Goal: Information Seeking & Learning: Learn about a topic

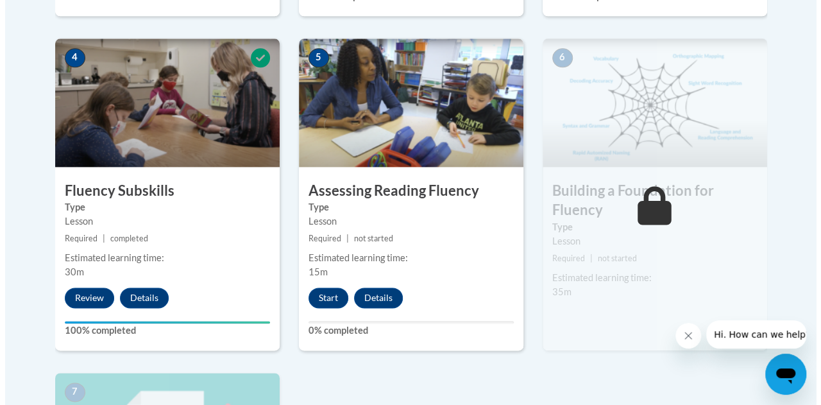
scroll to position [756, 0]
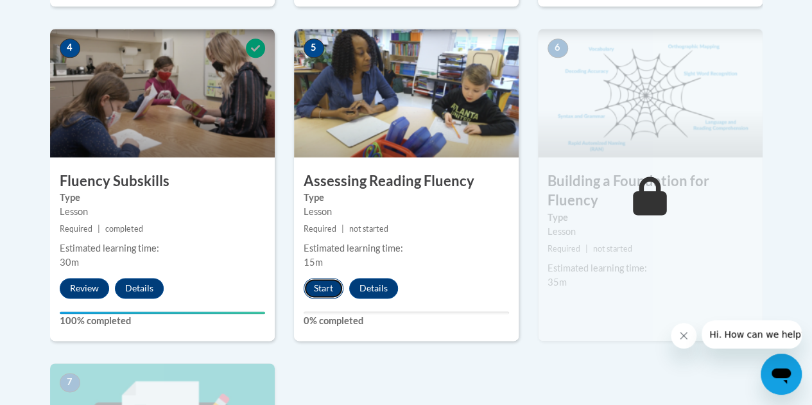
click at [316, 288] on button "Start" at bounding box center [323, 288] width 40 height 21
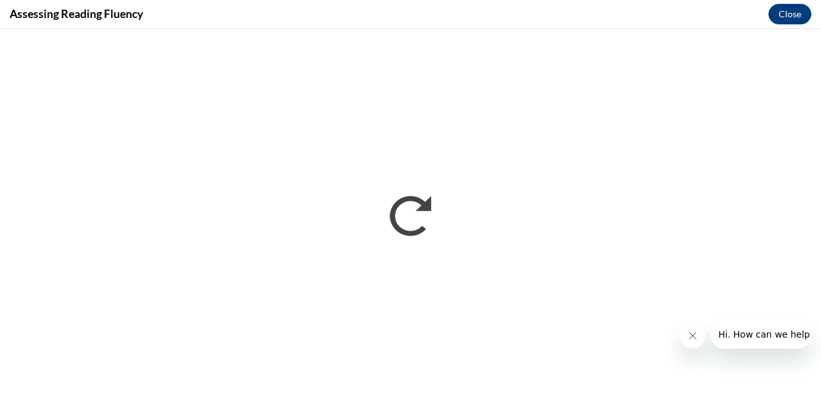
scroll to position [0, 0]
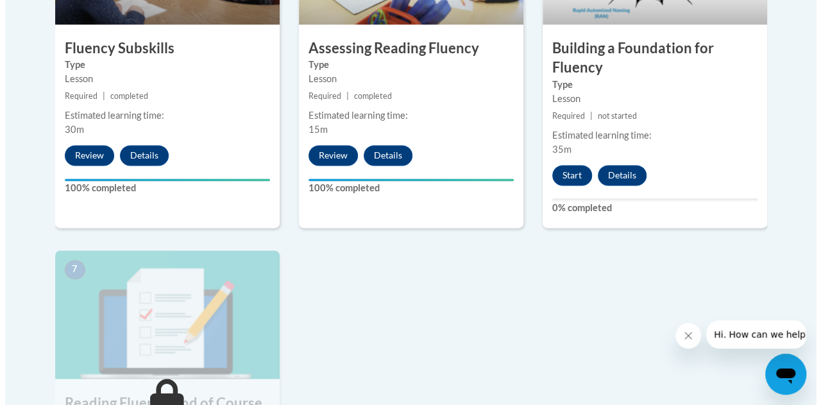
scroll to position [905, 0]
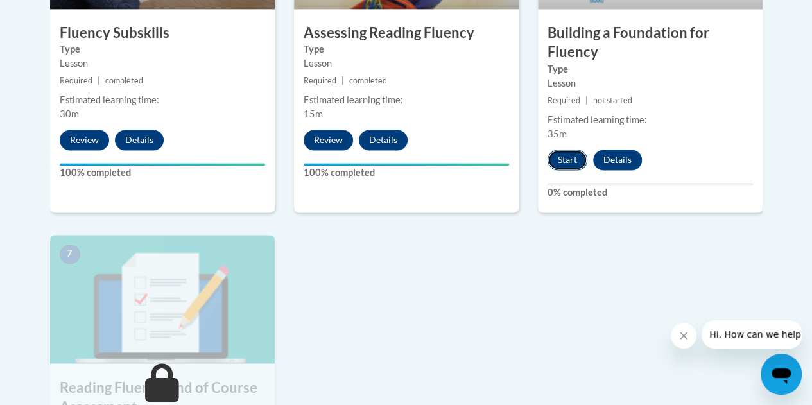
click at [556, 164] on button "Start" at bounding box center [567, 160] width 40 height 21
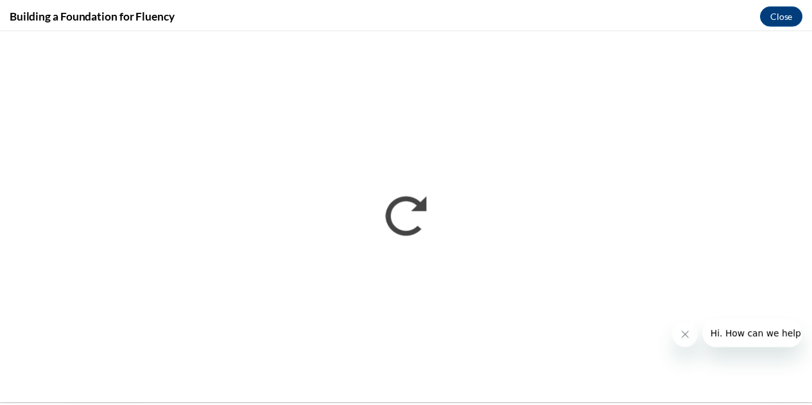
scroll to position [0, 0]
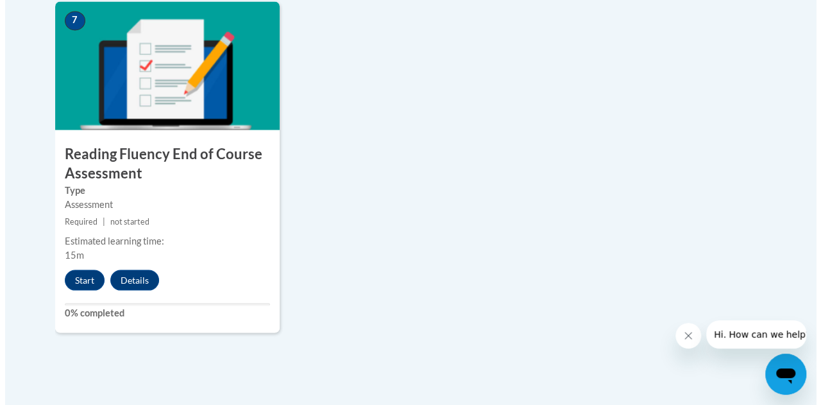
scroll to position [1134, 0]
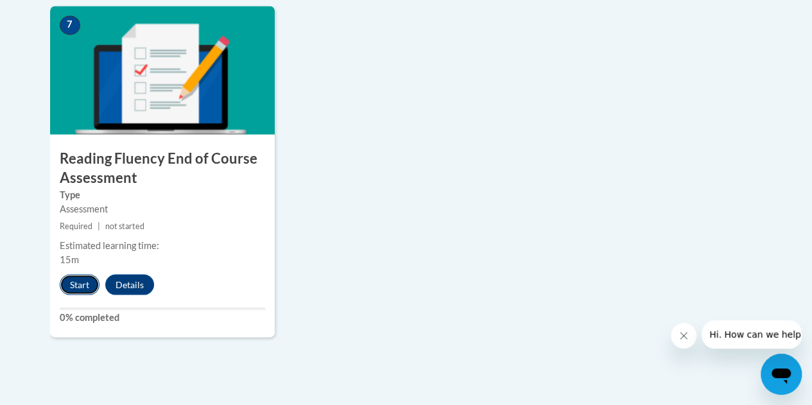
click at [70, 289] on button "Start" at bounding box center [80, 284] width 40 height 21
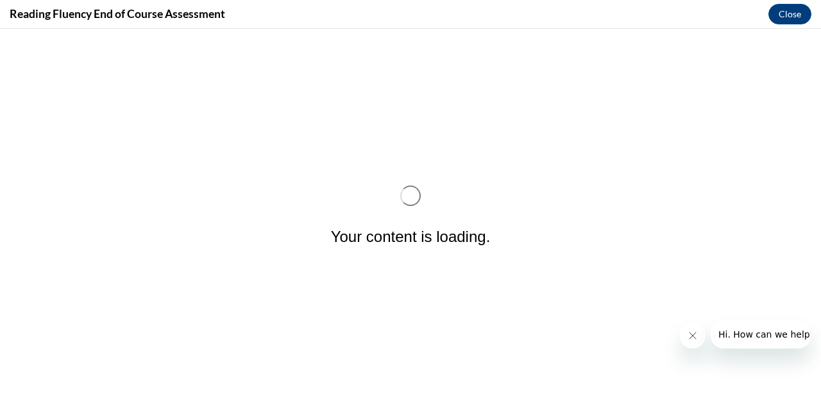
scroll to position [0, 0]
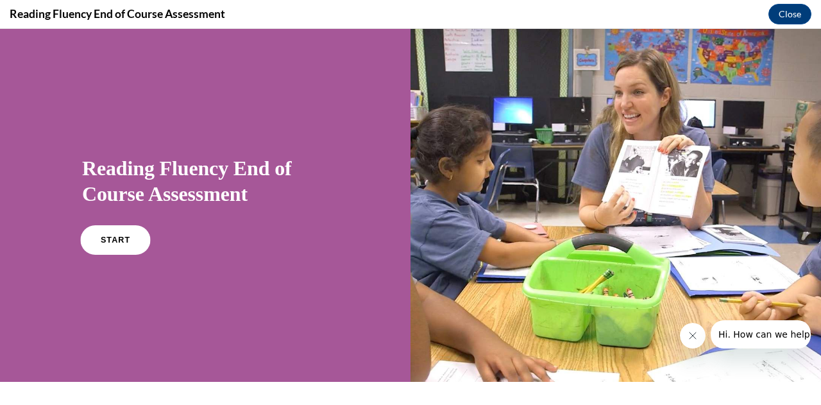
click at [98, 226] on link "START" at bounding box center [115, 240] width 70 height 30
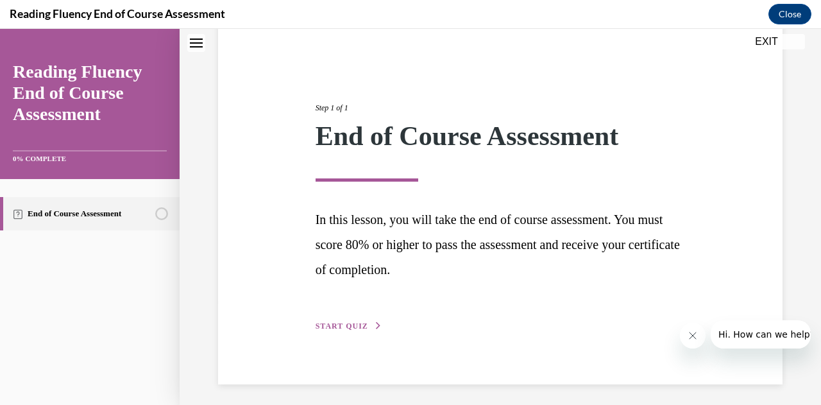
scroll to position [110, 0]
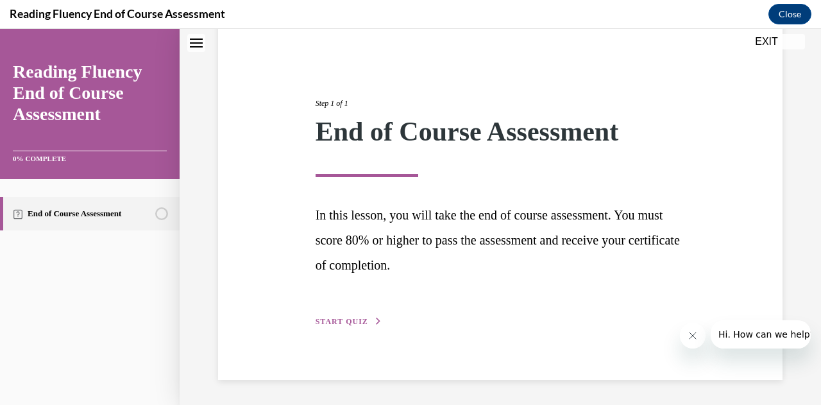
click at [355, 318] on span "START QUIZ" at bounding box center [342, 321] width 53 height 9
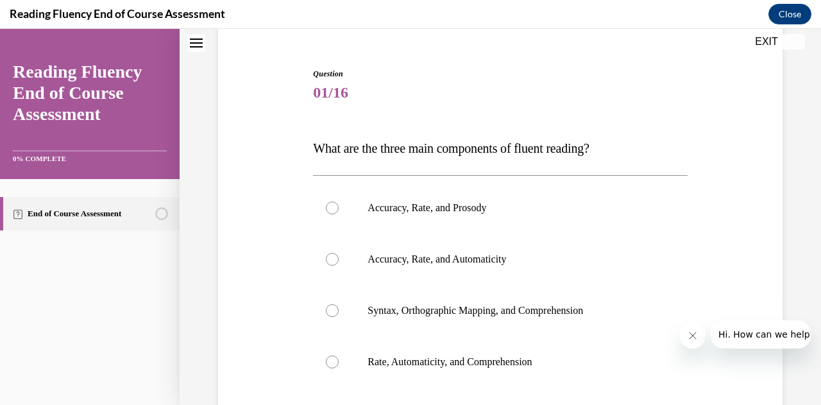
scroll to position [167, 0]
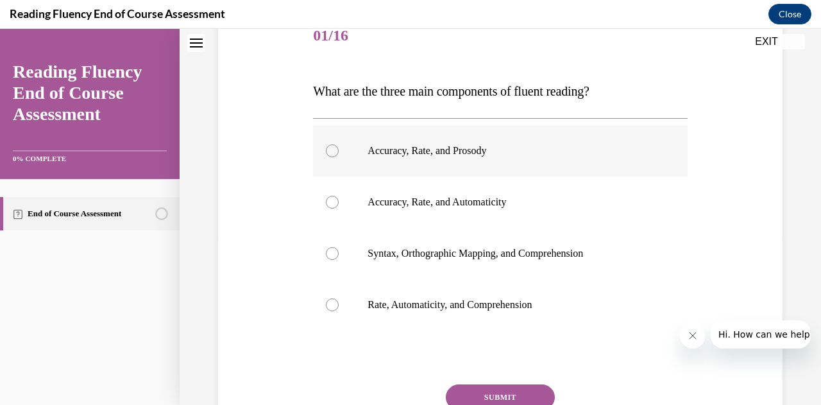
click at [475, 125] on label "Accuracy, Rate, and Prosody" at bounding box center [500, 150] width 374 height 51
click at [339, 144] on input "Accuracy, Rate, and Prosody" at bounding box center [332, 150] width 13 height 13
radio input "true"
click at [519, 394] on button "SUBMIT" at bounding box center [500, 397] width 109 height 26
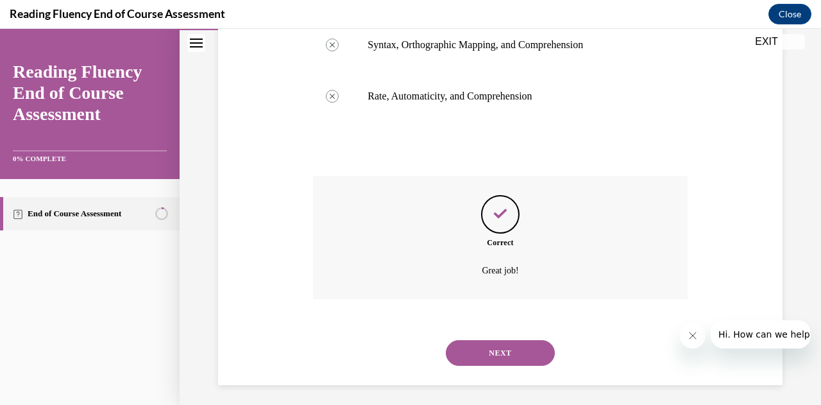
scroll to position [381, 0]
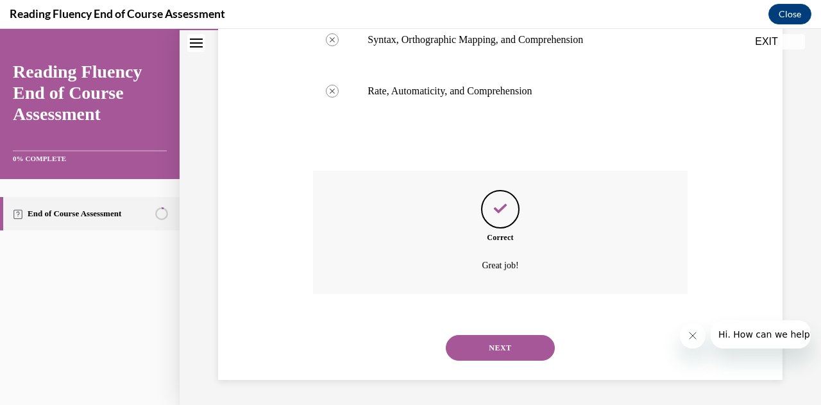
click at [513, 349] on button "NEXT" at bounding box center [500, 348] width 109 height 26
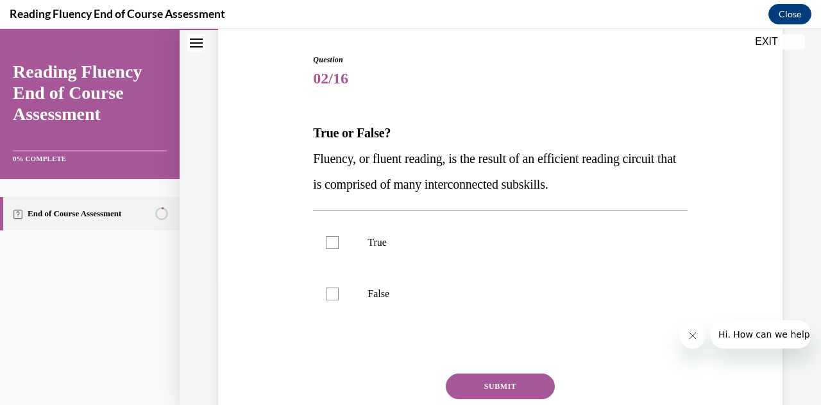
scroll to position [126, 0]
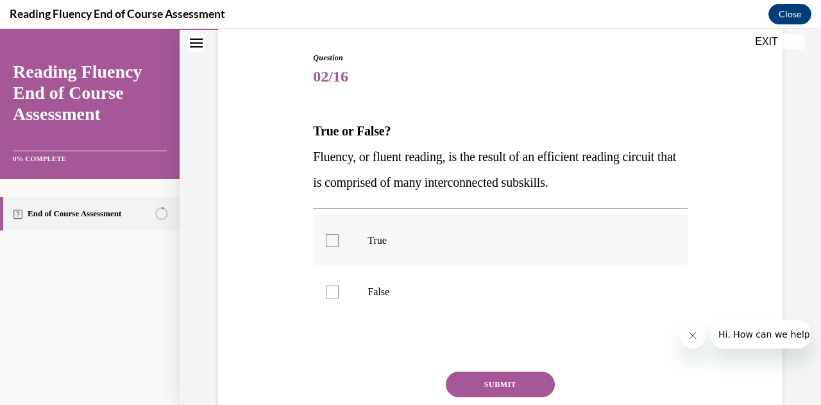
click at [423, 239] on p "True" at bounding box center [511, 240] width 287 height 13
click at [339, 239] on input "True" at bounding box center [332, 240] width 13 height 13
checkbox input "true"
click at [497, 379] on button "SUBMIT" at bounding box center [500, 385] width 109 height 26
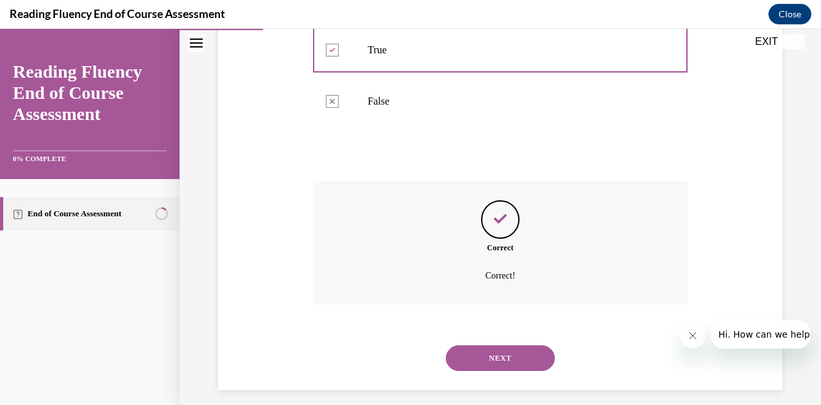
scroll to position [327, 0]
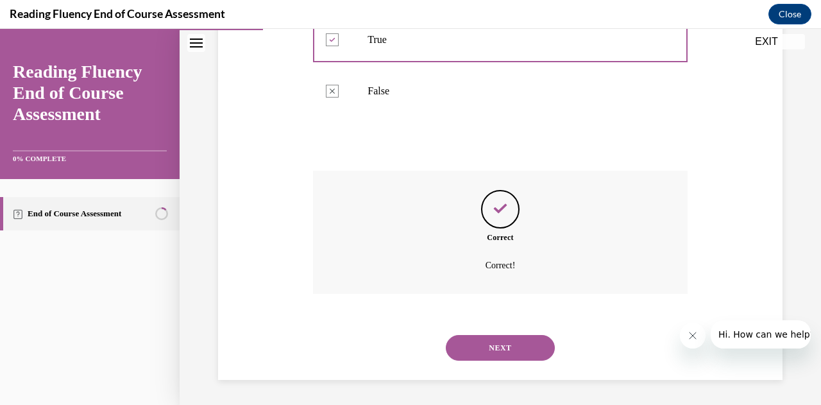
click at [547, 343] on button "NEXT" at bounding box center [500, 348] width 109 height 26
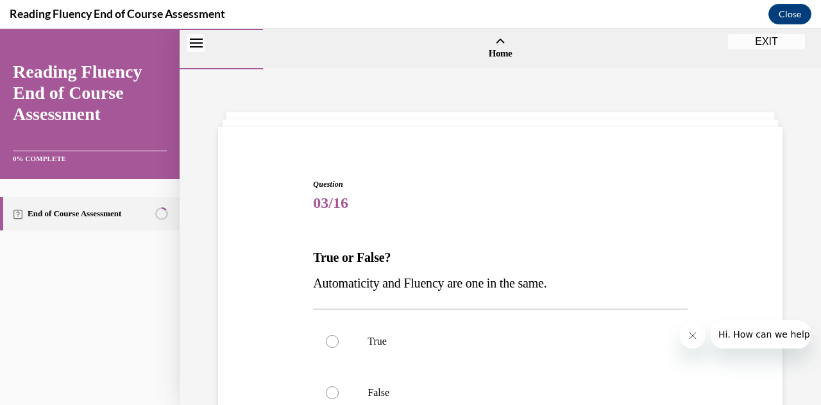
scroll to position [192, 0]
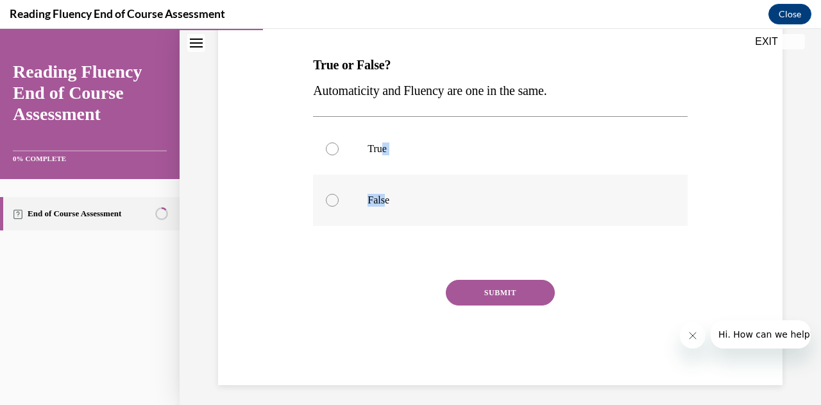
drag, startPoint x: 382, startPoint y: 172, endPoint x: 382, endPoint y: 194, distance: 22.5
click at [382, 194] on div "True False" at bounding box center [500, 174] width 374 height 103
click at [382, 194] on p "False" at bounding box center [511, 200] width 287 height 13
click at [339, 194] on input "False" at bounding box center [332, 200] width 13 height 13
radio input "true"
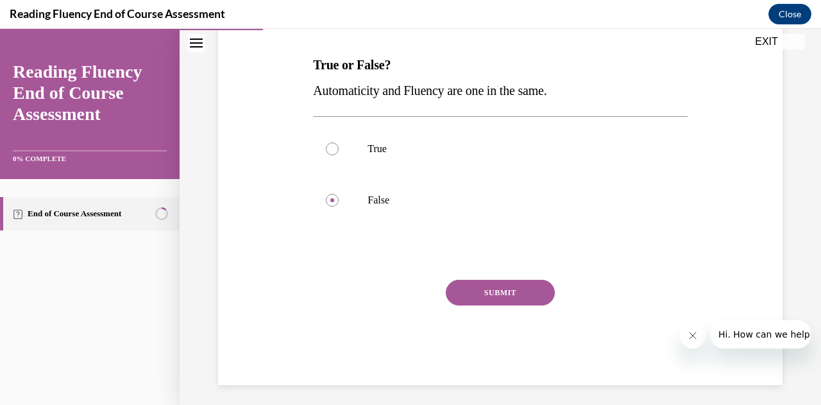
click at [483, 293] on button "SUBMIT" at bounding box center [500, 293] width 109 height 26
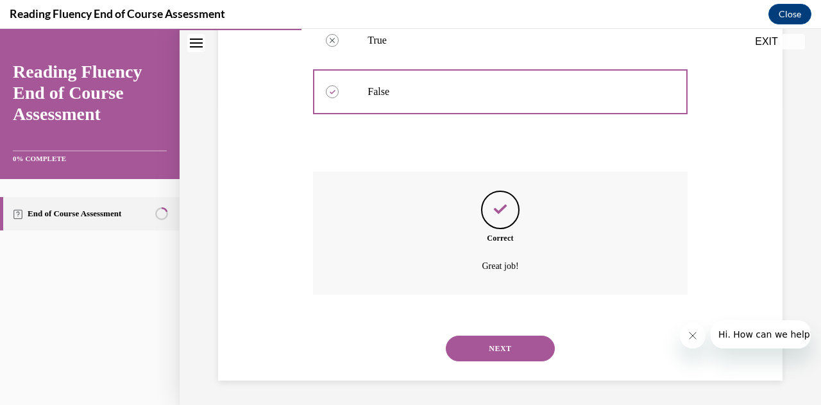
scroll to position [302, 0]
click at [482, 343] on button "NEXT" at bounding box center [500, 348] width 109 height 26
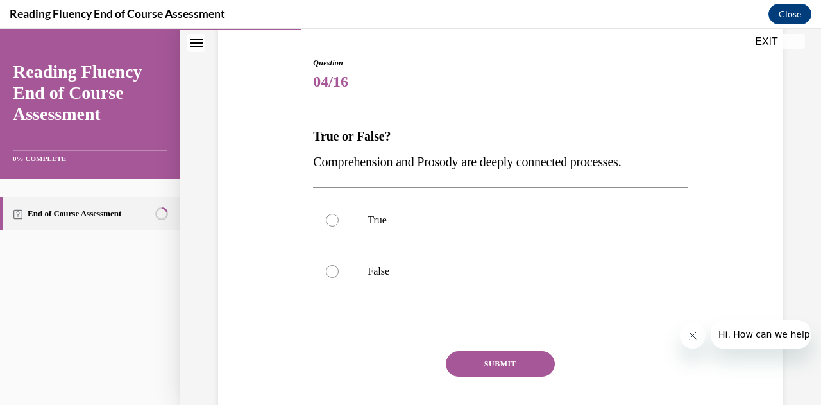
scroll to position [123, 0]
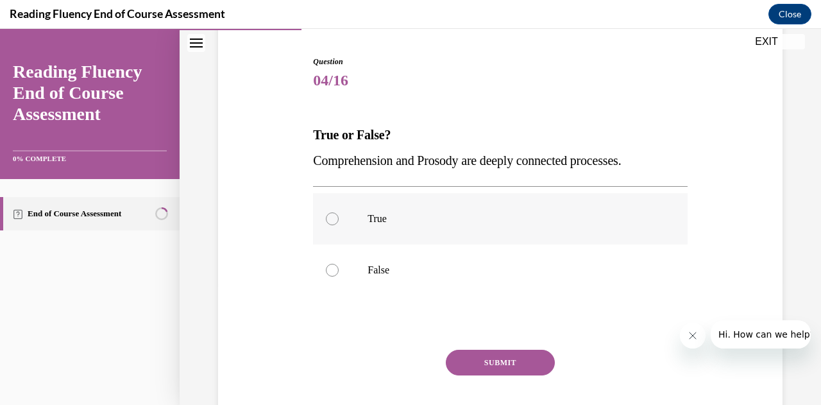
click at [346, 237] on label "True" at bounding box center [500, 218] width 374 height 51
click at [339, 225] on input "True" at bounding box center [332, 218] width 13 height 13
radio input "true"
click at [541, 374] on button "SUBMIT" at bounding box center [500, 363] width 109 height 26
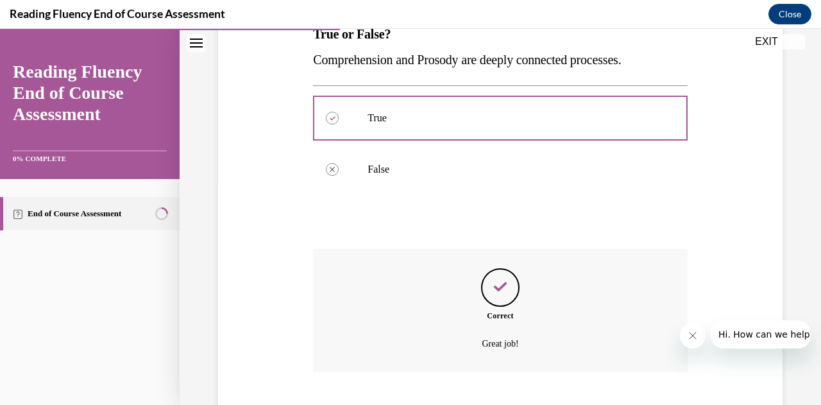
scroll to position [302, 0]
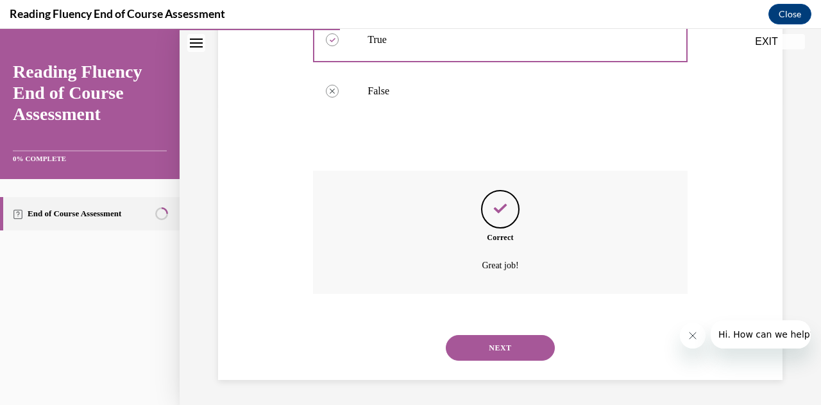
click at [500, 350] on button "NEXT" at bounding box center [500, 348] width 109 height 26
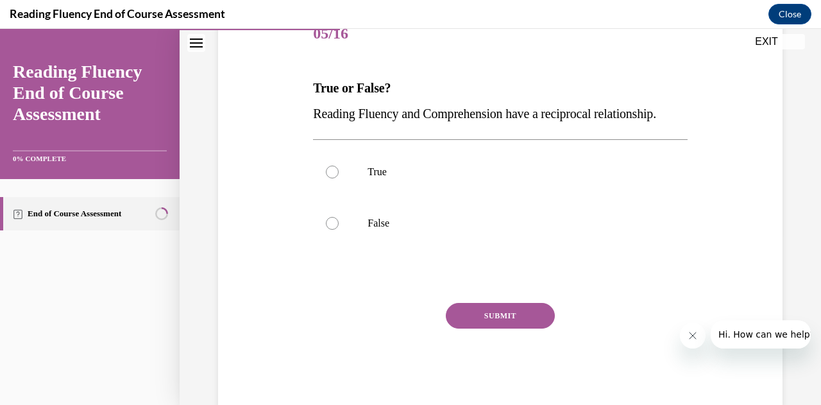
scroll to position [186, 0]
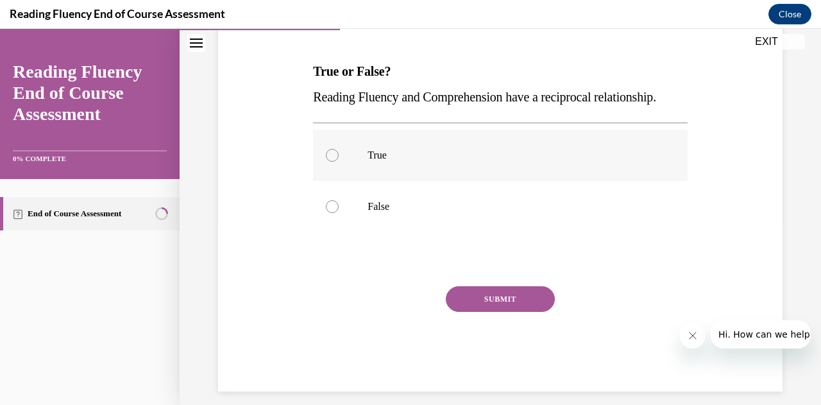
click at [379, 169] on label "True" at bounding box center [500, 155] width 374 height 51
click at [339, 162] on input "True" at bounding box center [332, 155] width 13 height 13
radio input "true"
click at [516, 312] on button "SUBMIT" at bounding box center [500, 299] width 109 height 26
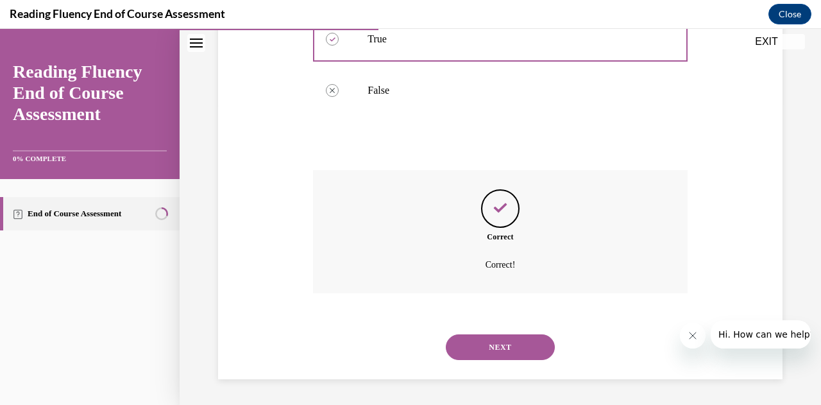
scroll to position [327, 0]
click at [489, 350] on button "NEXT" at bounding box center [500, 347] width 109 height 26
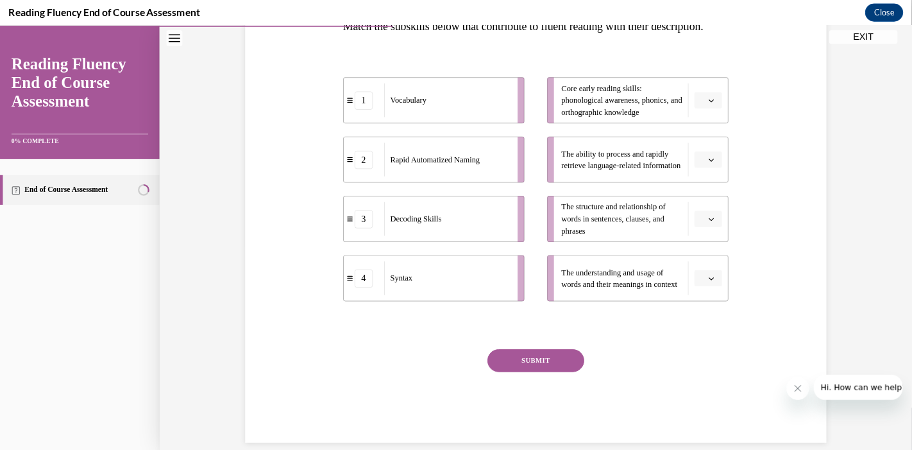
scroll to position [228, 0]
drag, startPoint x: 608, startPoint y: 47, endPoint x: 209, endPoint y: 251, distance: 448.2
click at [209, 251] on div "Question 06/16 Match the subskills below that contribute to fluent reading with…" at bounding box center [603, 182] width 847 height 683
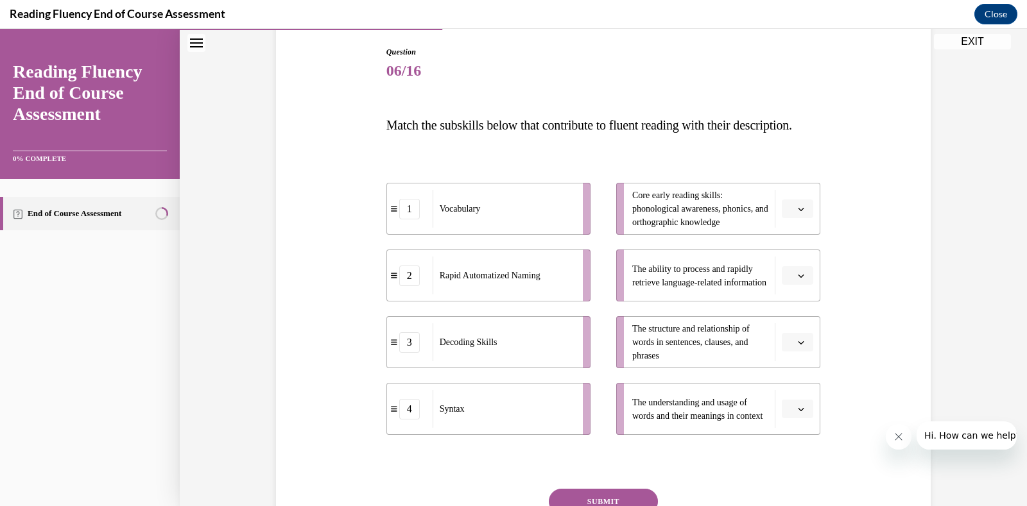
scroll to position [153, 0]
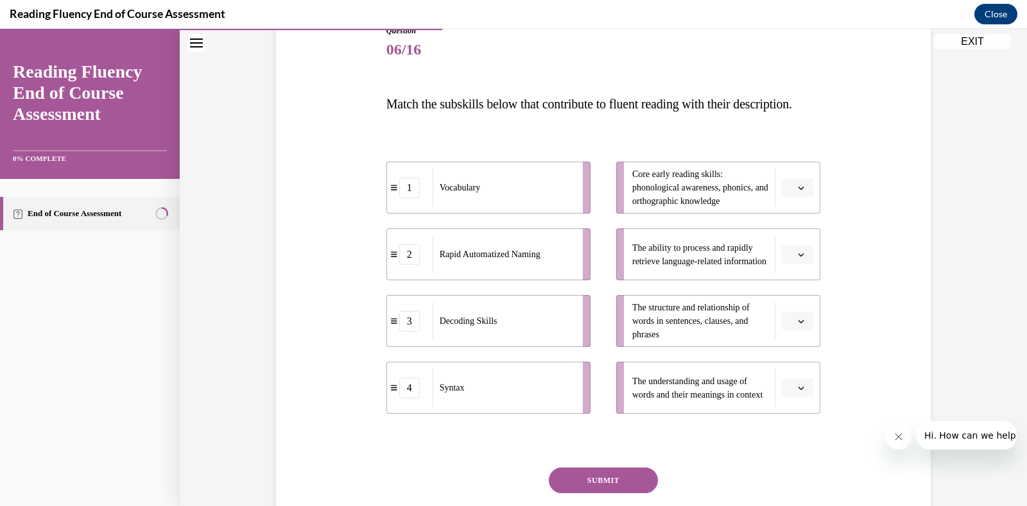
click at [798, 391] on icon "button" at bounding box center [801, 388] width 6 height 6
click at [787, 305] on span "1" at bounding box center [786, 307] width 4 height 10
click at [794, 264] on button "button" at bounding box center [797, 254] width 31 height 19
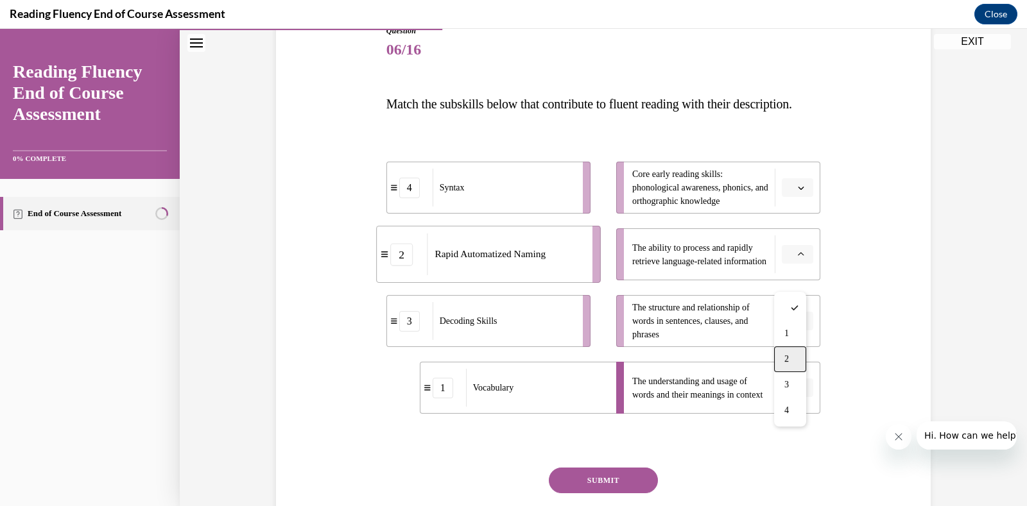
click at [788, 363] on span "2" at bounding box center [786, 359] width 4 height 10
click at [782, 198] on button "button" at bounding box center [797, 187] width 31 height 19
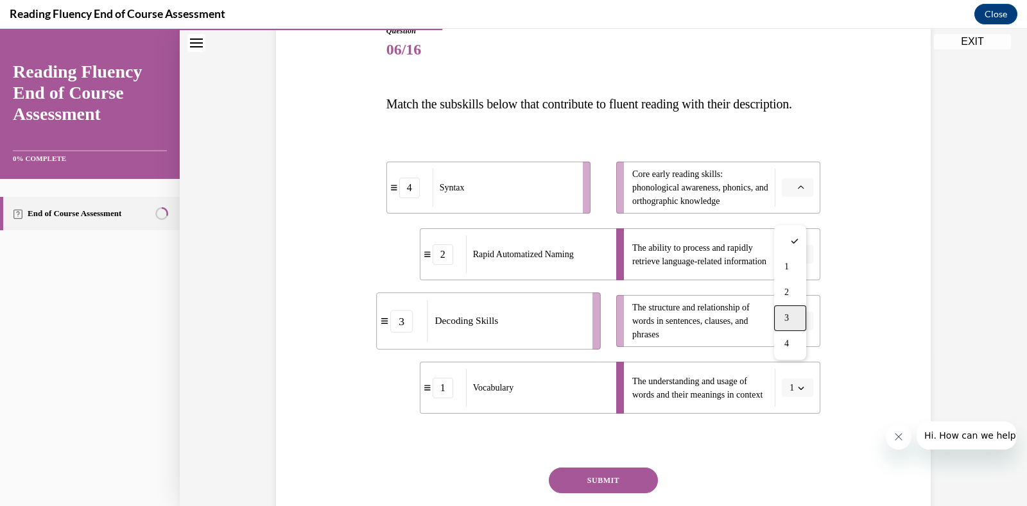
click at [784, 319] on span "3" at bounding box center [786, 318] width 4 height 10
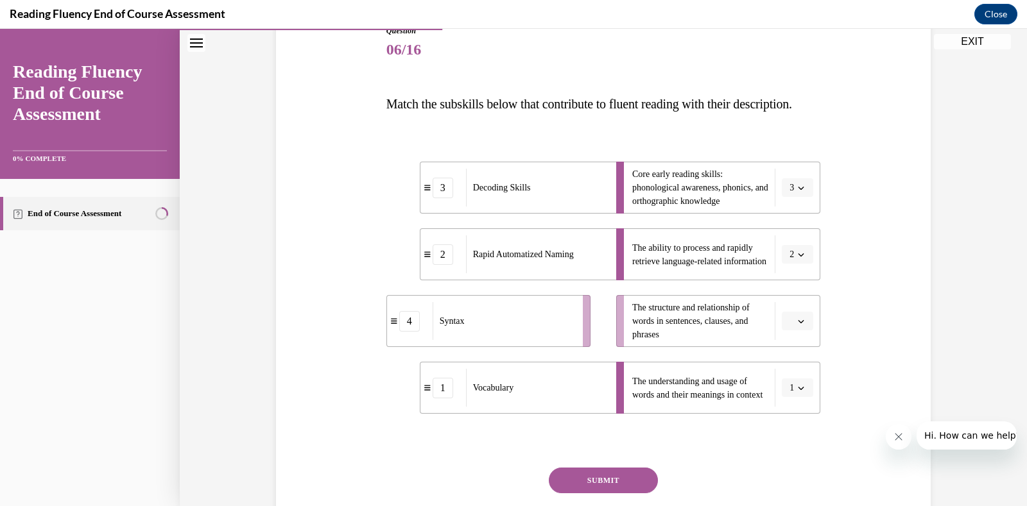
click at [798, 325] on icon "button" at bounding box center [801, 321] width 6 height 6
click at [796, 404] on div "4" at bounding box center [790, 478] width 32 height 26
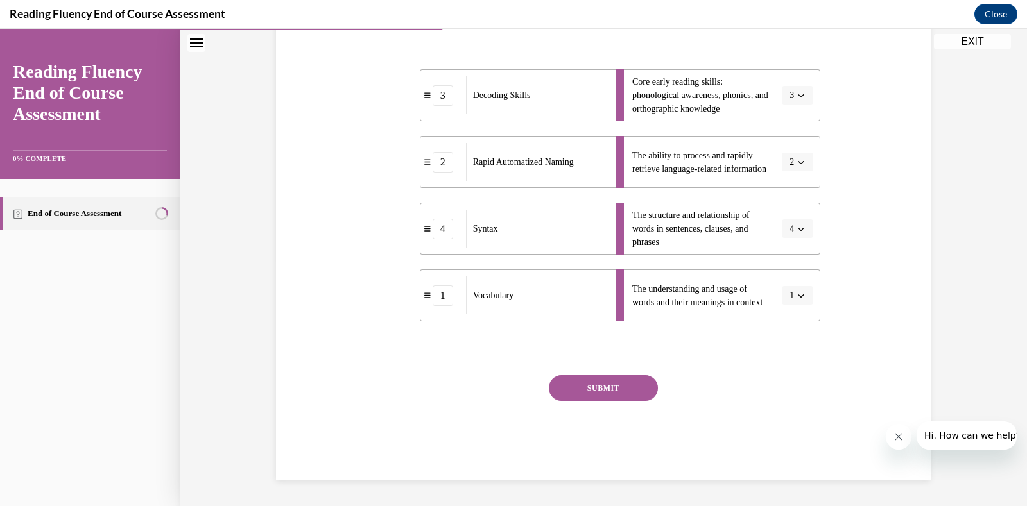
click at [594, 384] on button "SUBMIT" at bounding box center [603, 388] width 109 height 26
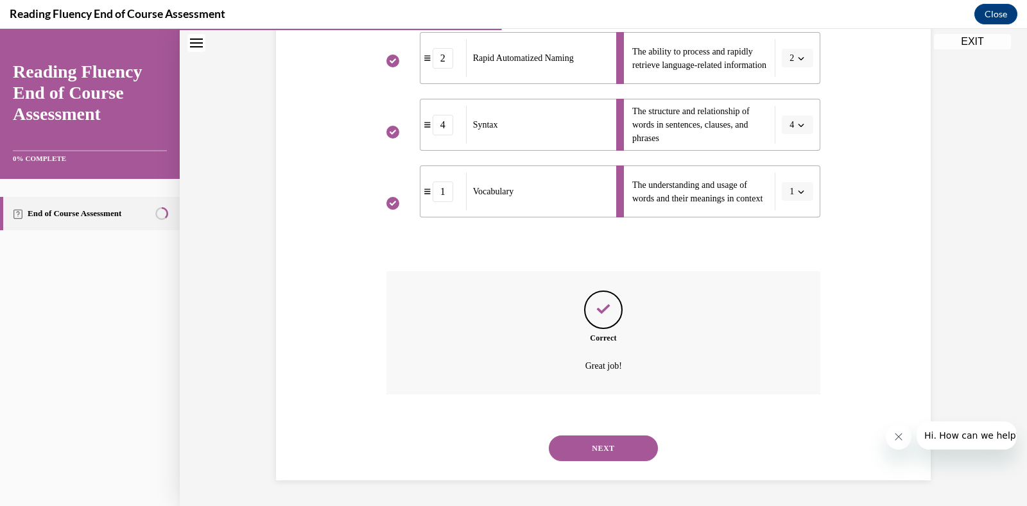
scroll to position [375, 0]
click at [622, 404] on button "NEXT" at bounding box center [603, 449] width 109 height 26
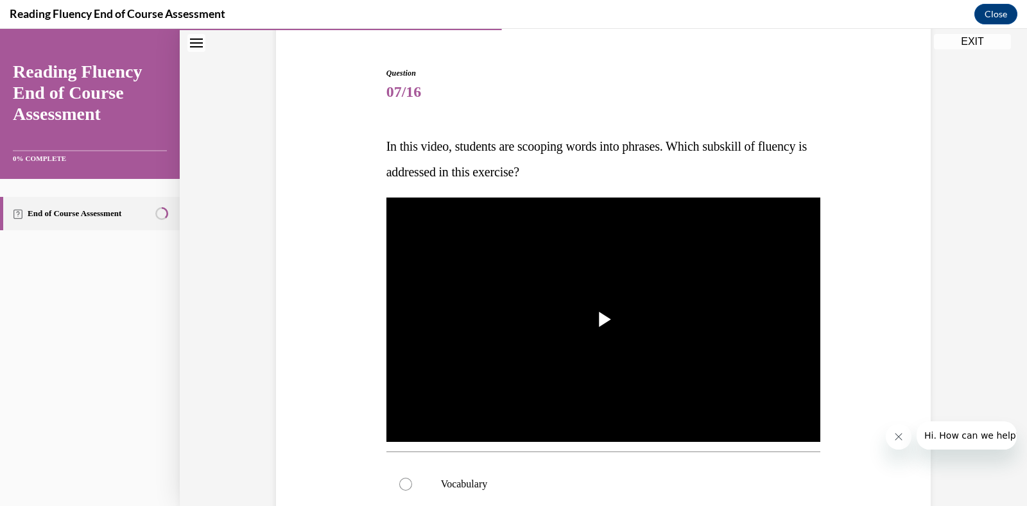
scroll to position [118, 0]
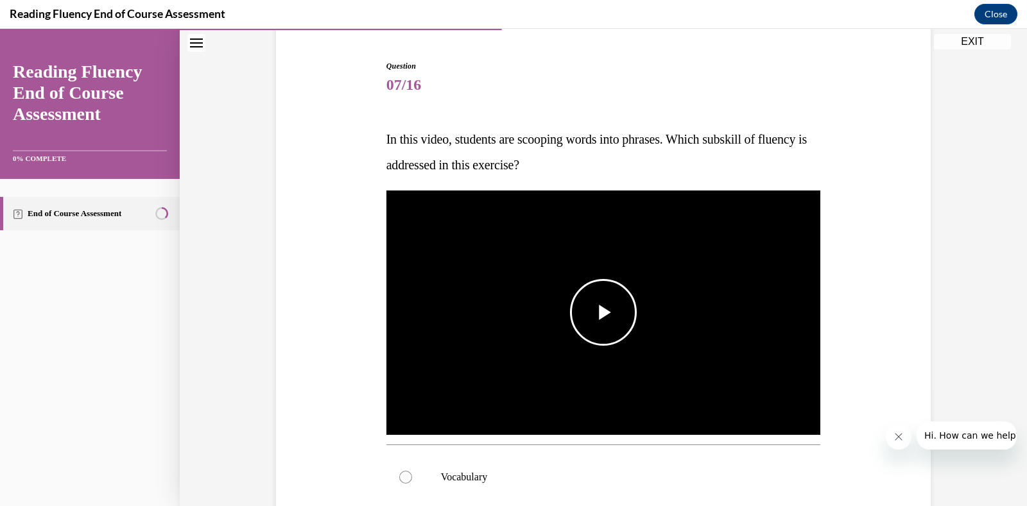
click at [603, 312] on span "Video player" at bounding box center [603, 312] width 0 height 0
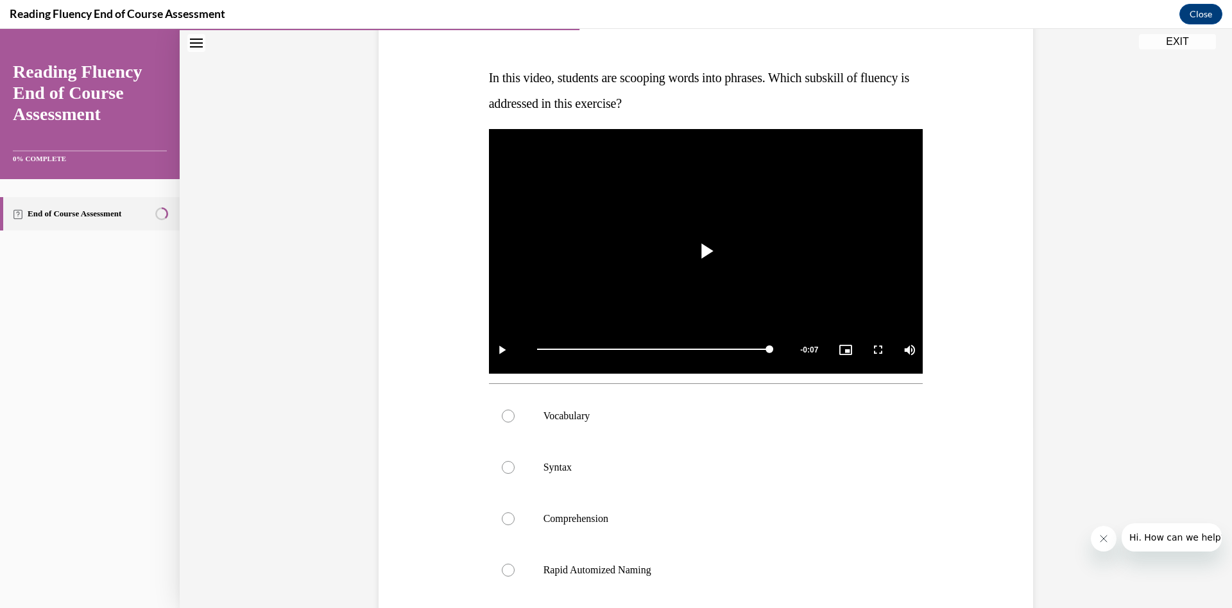
scroll to position [180, 0]
drag, startPoint x: 1013, startPoint y: 30, endPoint x: 700, endPoint y: 514, distance: 576.5
click at [700, 404] on p "Comprehension" at bounding box center [717, 518] width 348 height 13
click at [515, 404] on input "Comprehension" at bounding box center [508, 518] width 13 height 13
radio input "true"
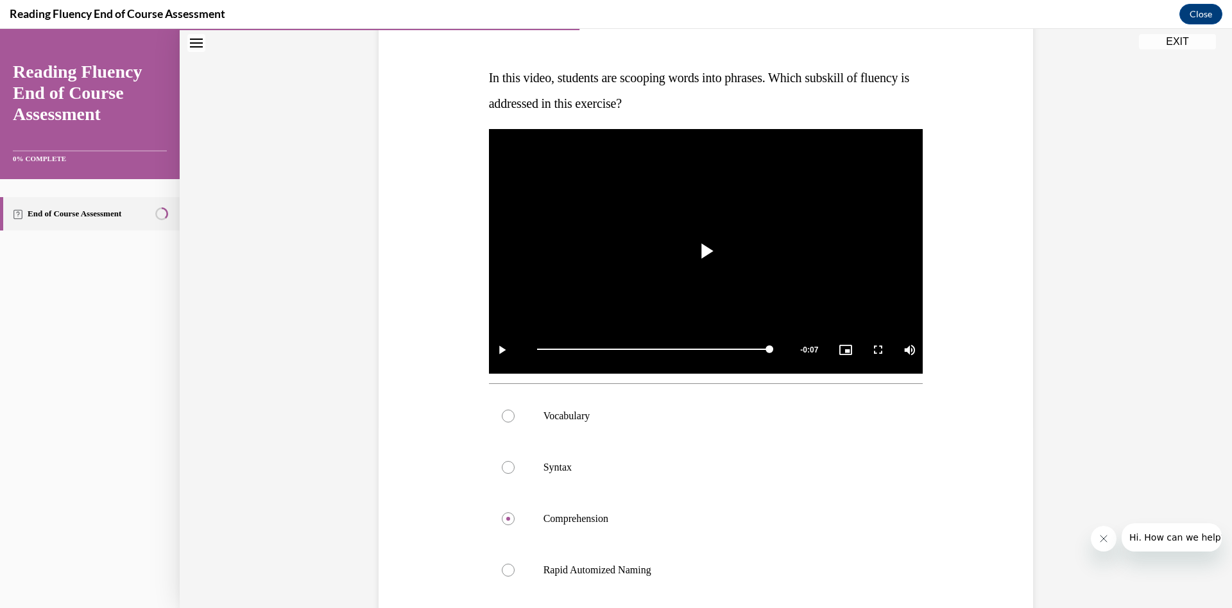
scroll to position [209, 0]
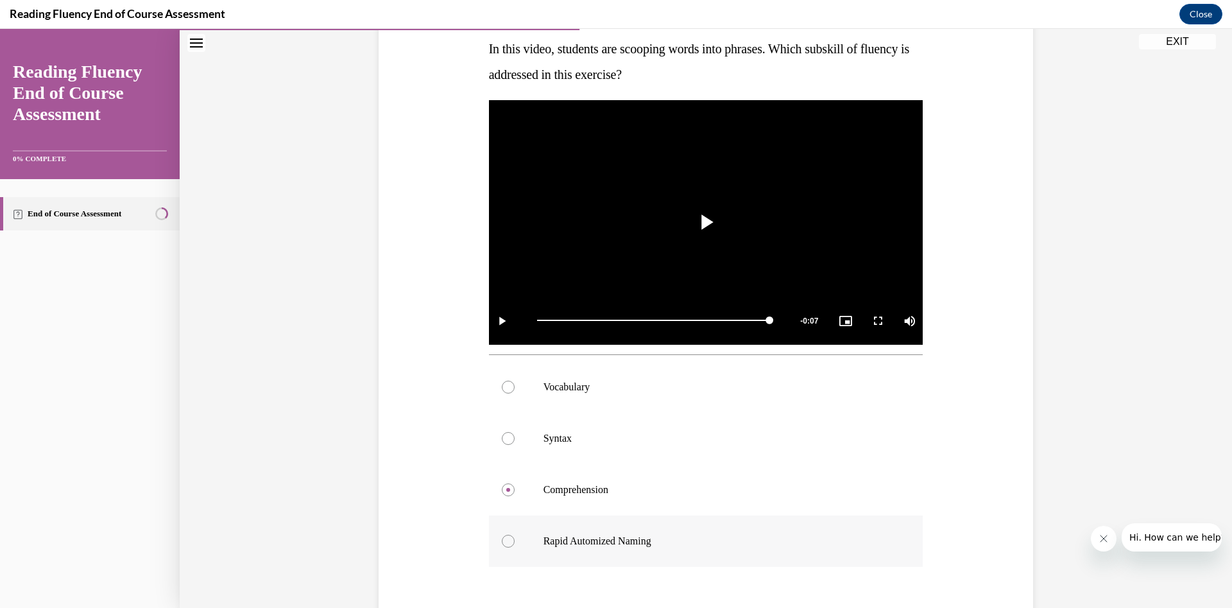
click at [631, 404] on label "Rapid Automized Naming" at bounding box center [706, 540] width 434 height 51
click at [515, 404] on input "Rapid Automized Naming" at bounding box center [508, 540] width 13 height 13
radio input "true"
click at [550, 404] on label "Syntax" at bounding box center [706, 438] width 434 height 51
click at [515, 404] on input "Syntax" at bounding box center [508, 438] width 13 height 13
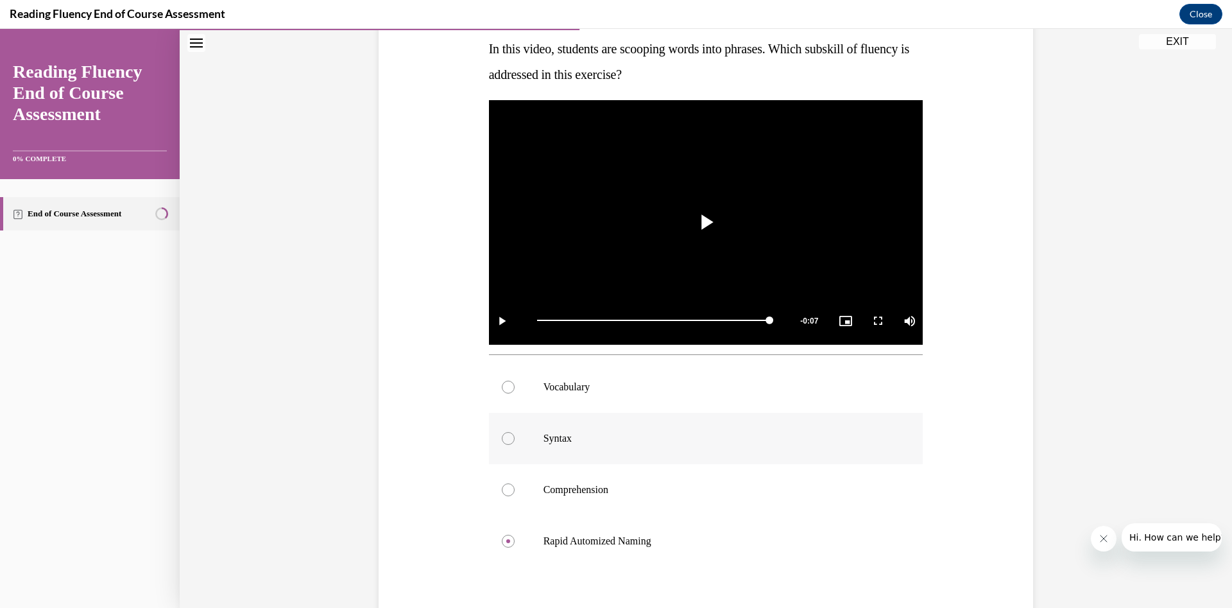
radio input "true"
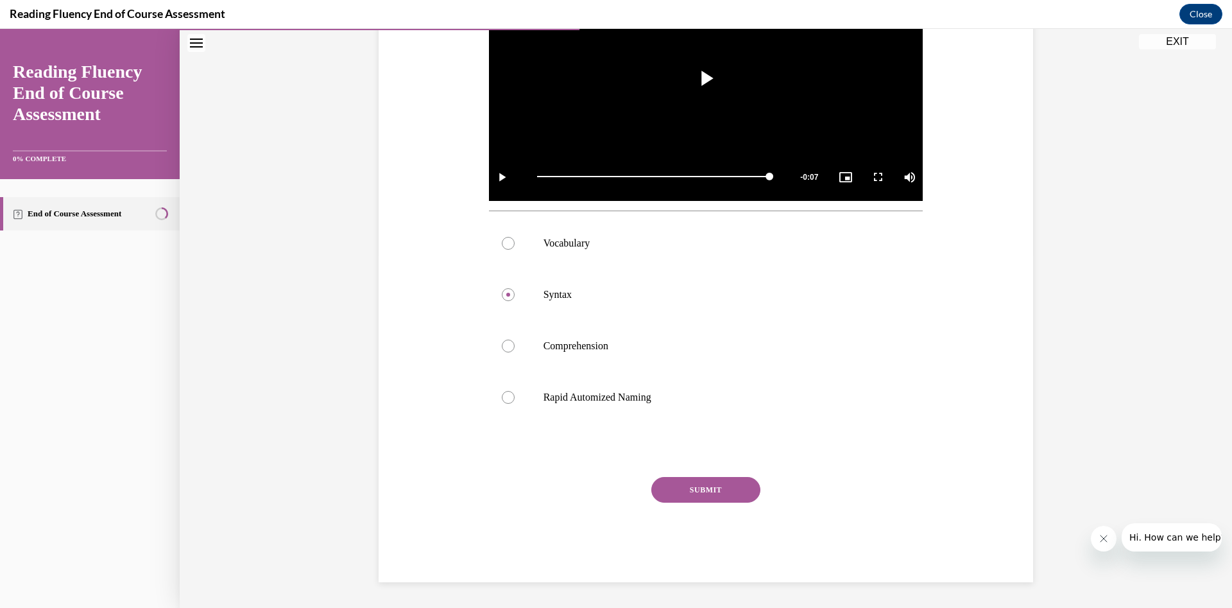
click at [723, 404] on button "SUBMIT" at bounding box center [705, 490] width 109 height 26
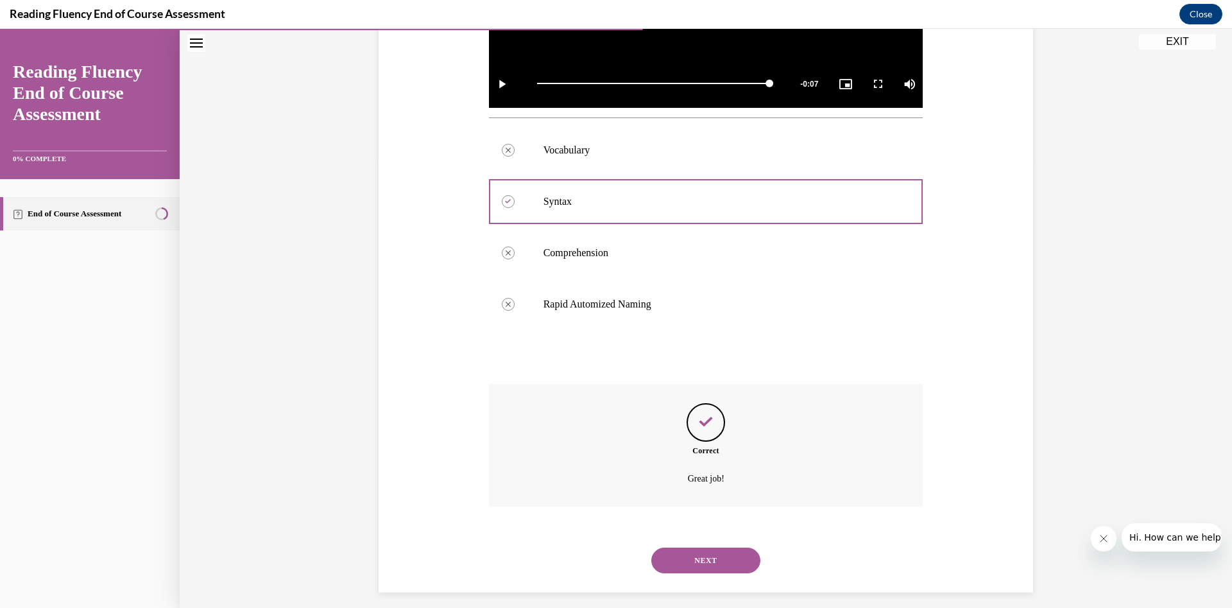
scroll to position [456, 0]
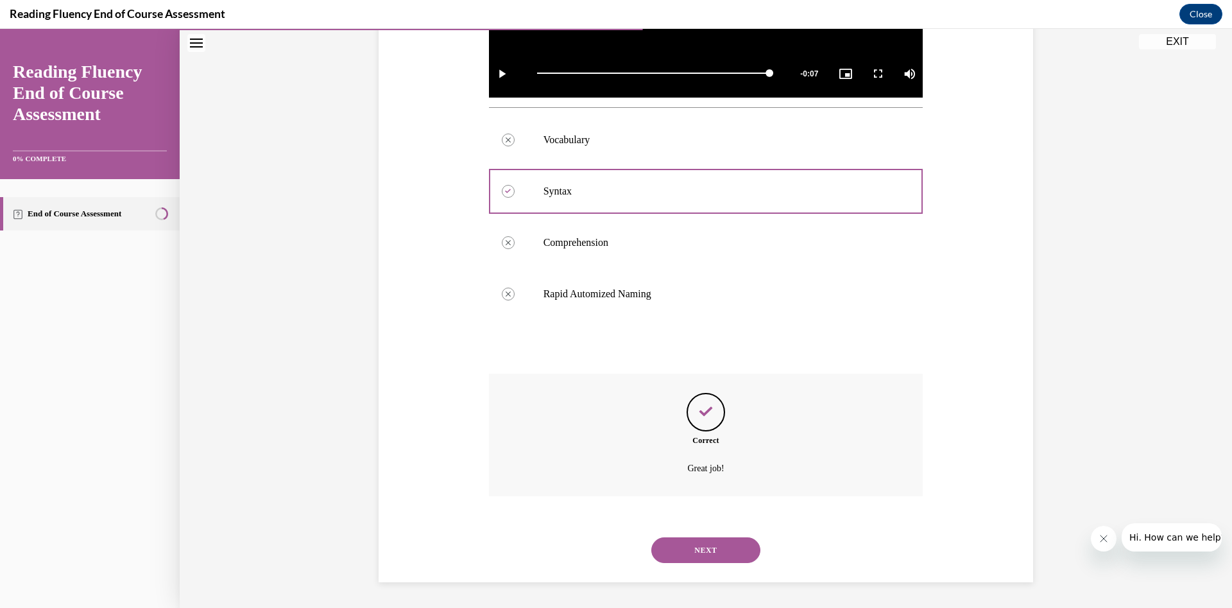
click at [697, 404] on button "NEXT" at bounding box center [705, 550] width 109 height 26
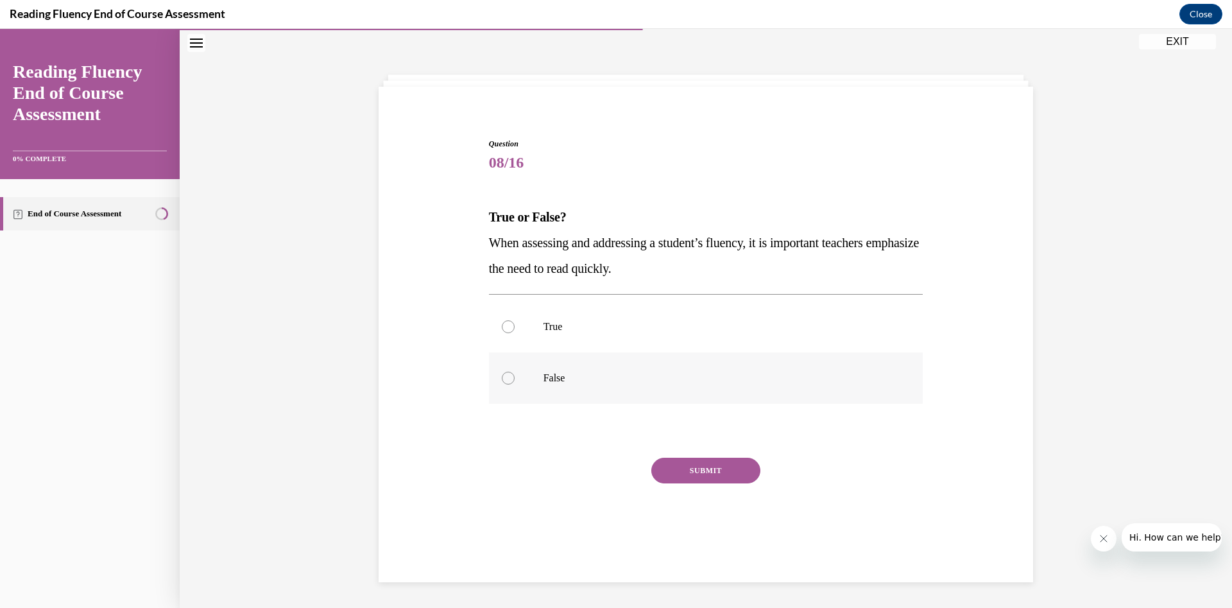
click at [563, 377] on p "False" at bounding box center [717, 378] width 348 height 13
click at [515, 377] on input "False" at bounding box center [508, 378] width 13 height 13
radio input "true"
click at [693, 404] on button "SUBMIT" at bounding box center [705, 470] width 109 height 26
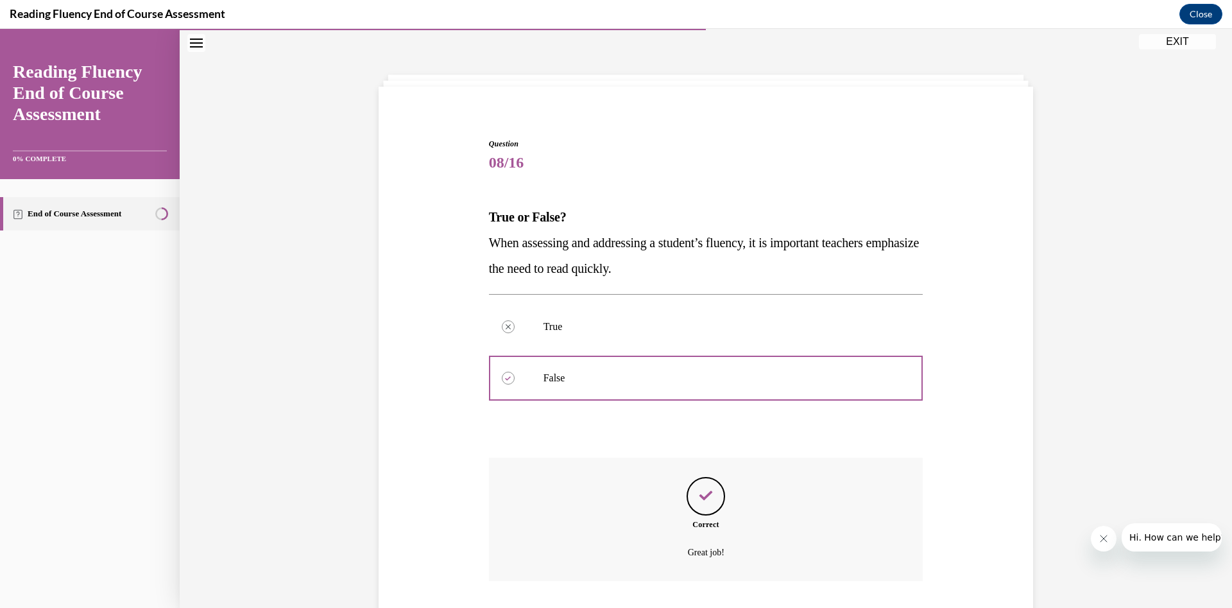
scroll to position [125, 0]
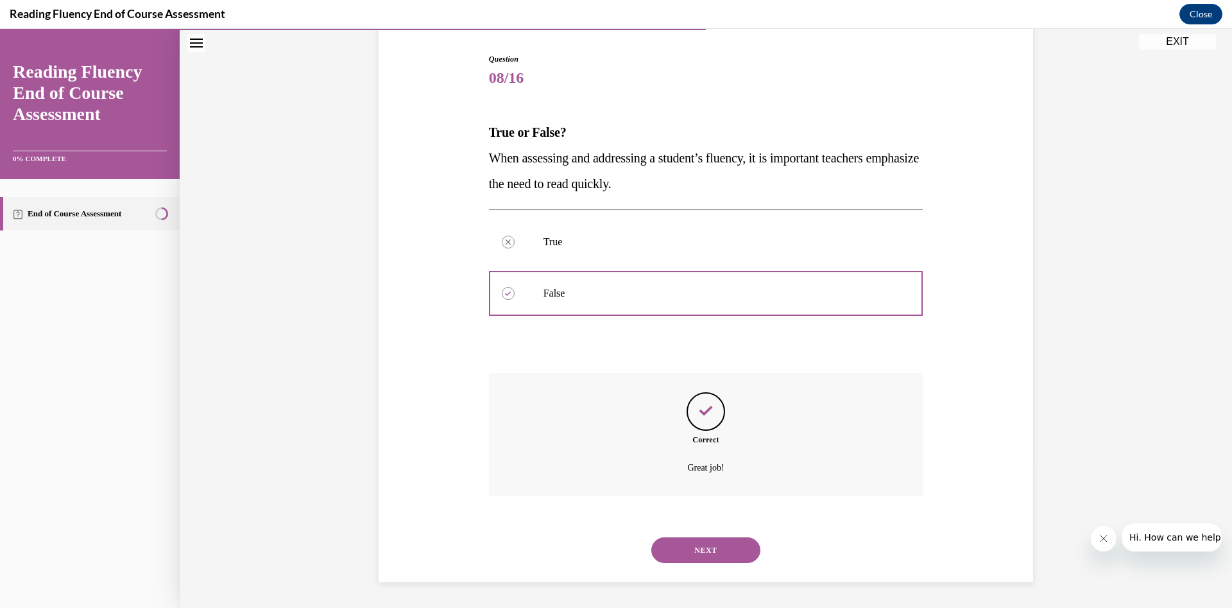
click at [702, 404] on button "NEXT" at bounding box center [705, 550] width 109 height 26
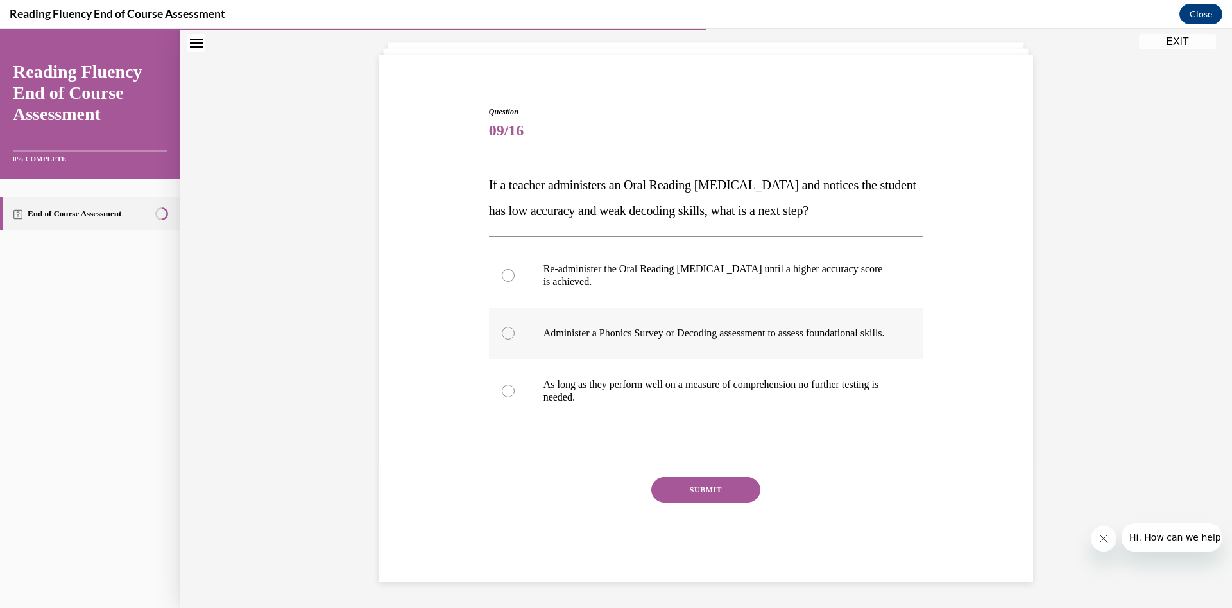
click at [631, 333] on p "Administer a Phonics Survey or Decoding assessment to assess foundational skill…" at bounding box center [717, 333] width 348 height 13
click at [515, 333] on input "Administer a Phonics Survey or Decoding assessment to assess foundational skill…" at bounding box center [508, 333] width 13 height 13
radio input "true"
click at [724, 404] on button "SUBMIT" at bounding box center [705, 490] width 109 height 26
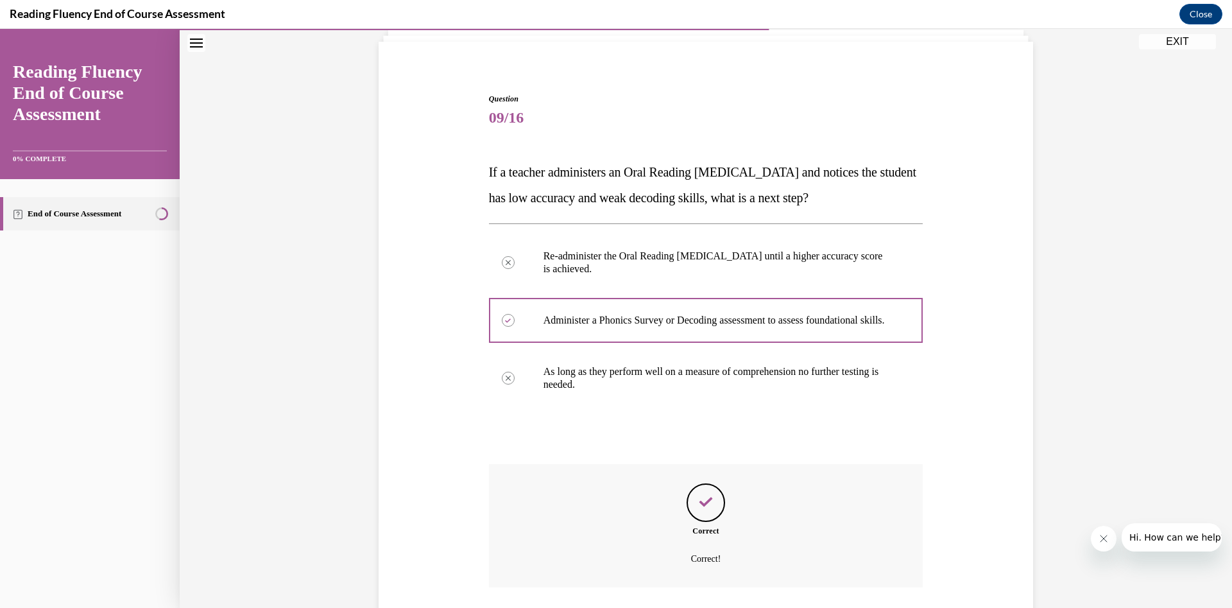
scroll to position [189, 0]
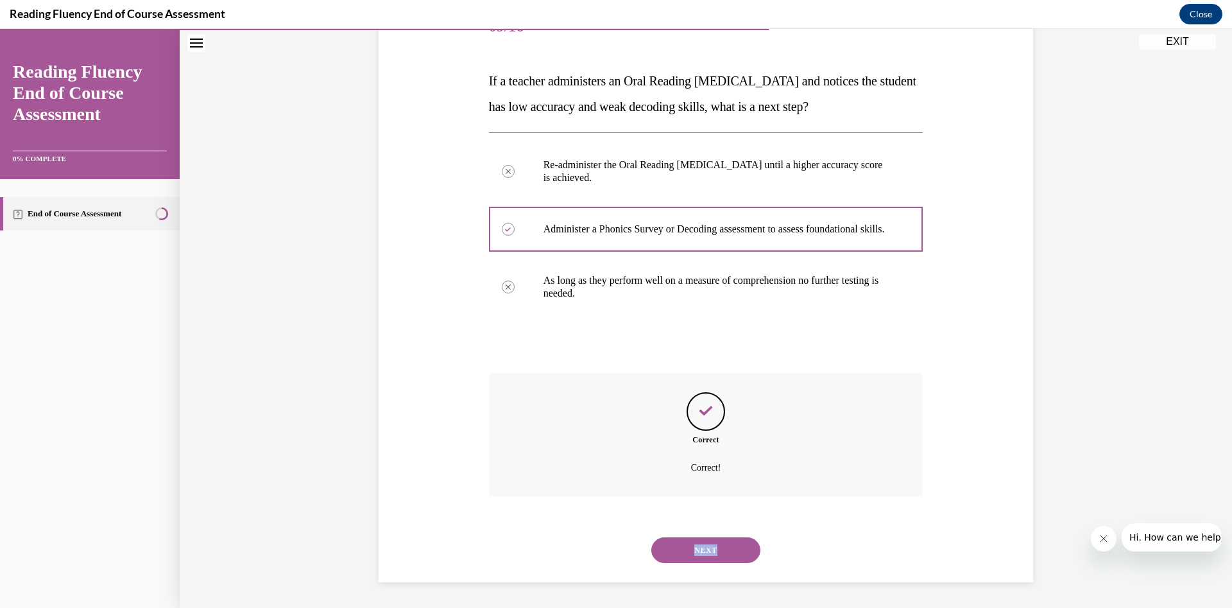
drag, startPoint x: 683, startPoint y: 567, endPoint x: 688, endPoint y: 555, distance: 12.9
click at [688, 404] on div "NEXT" at bounding box center [706, 549] width 434 height 51
click at [688, 404] on button "NEXT" at bounding box center [705, 550] width 109 height 26
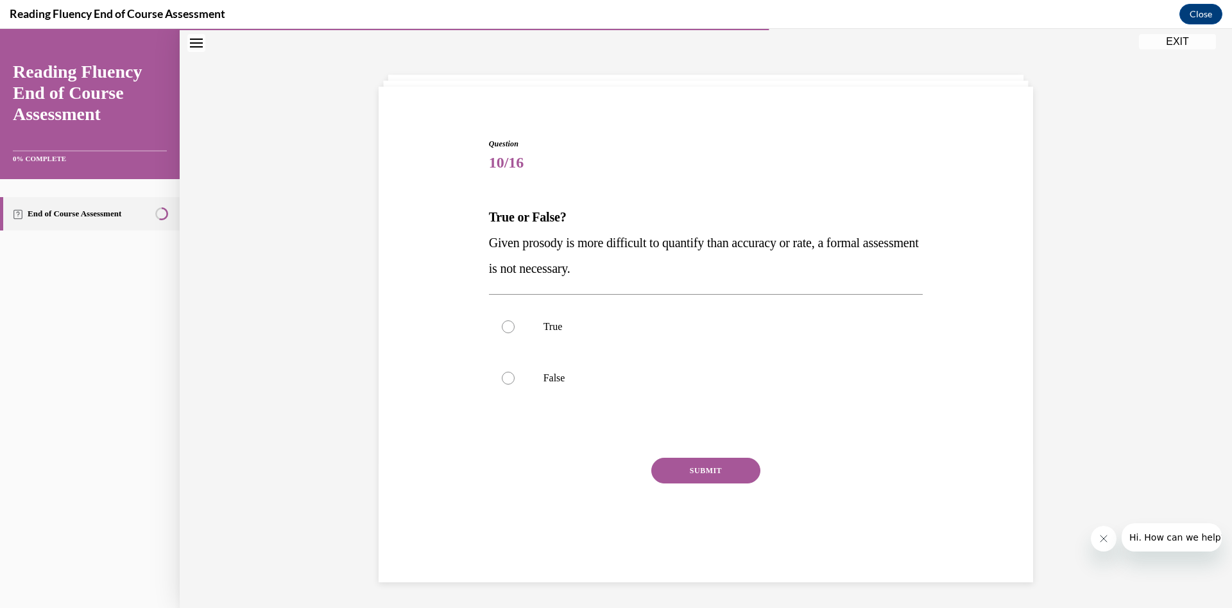
scroll to position [40, 0]
click at [617, 375] on p "False" at bounding box center [717, 378] width 348 height 13
click at [515, 375] on input "False" at bounding box center [508, 378] width 13 height 13
radio input "true"
click at [714, 404] on button "SUBMIT" at bounding box center [705, 470] width 109 height 26
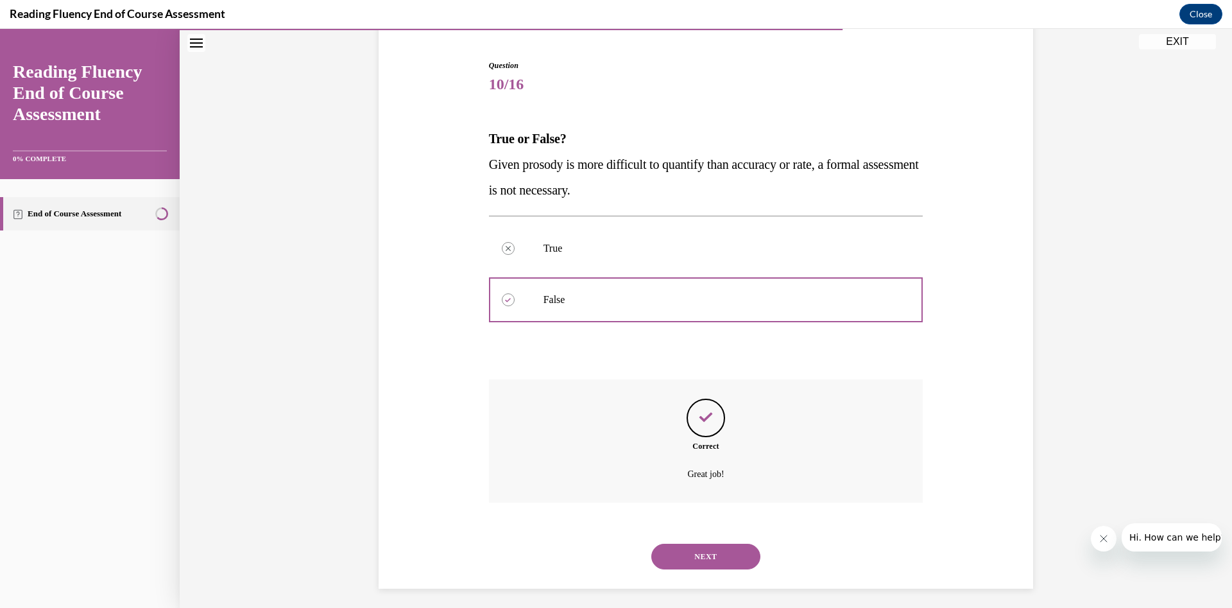
scroll to position [125, 0]
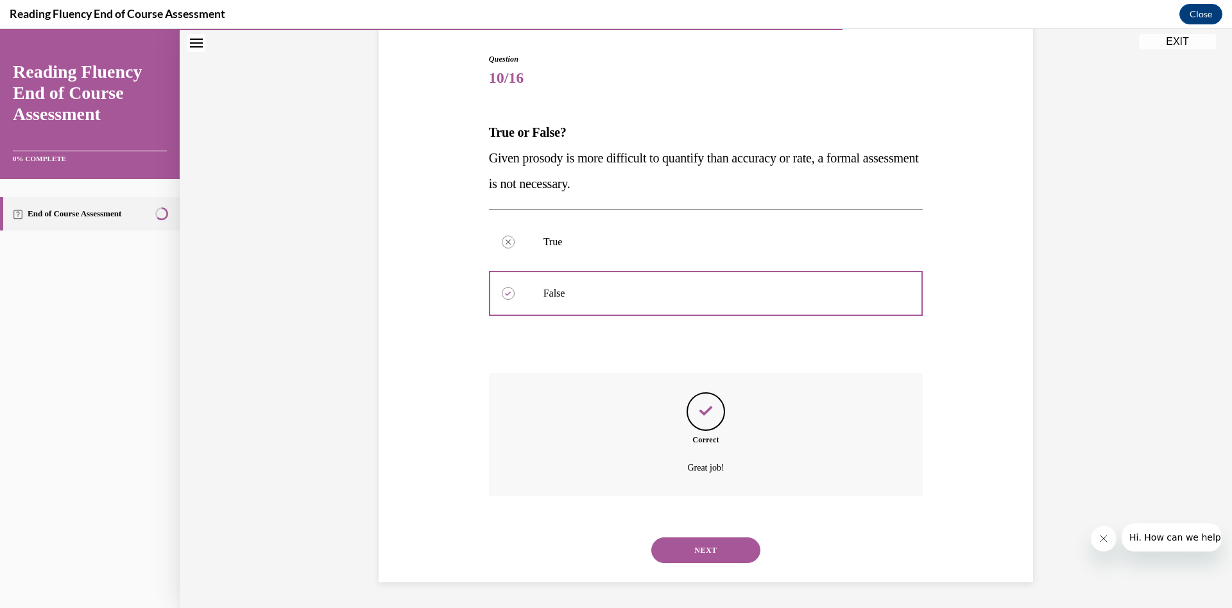
click at [705, 404] on button "NEXT" at bounding box center [705, 550] width 109 height 26
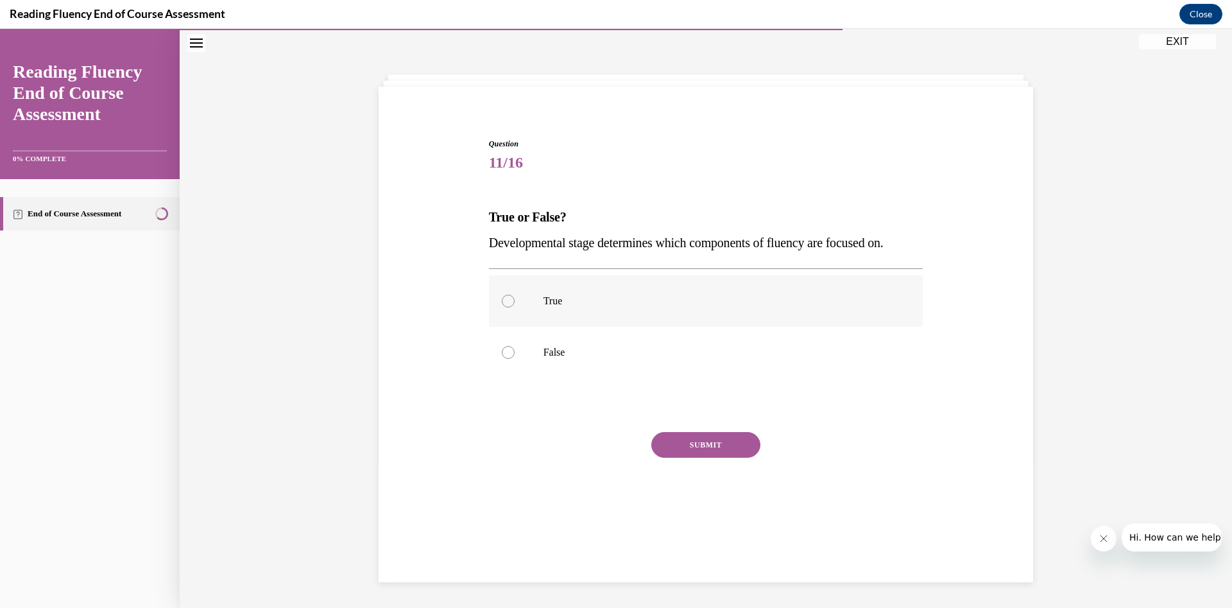
click at [624, 297] on p "True" at bounding box center [717, 301] width 348 height 13
click at [515, 297] on input "True" at bounding box center [508, 301] width 13 height 13
radio input "true"
click at [708, 404] on button "SUBMIT" at bounding box center [705, 445] width 109 height 26
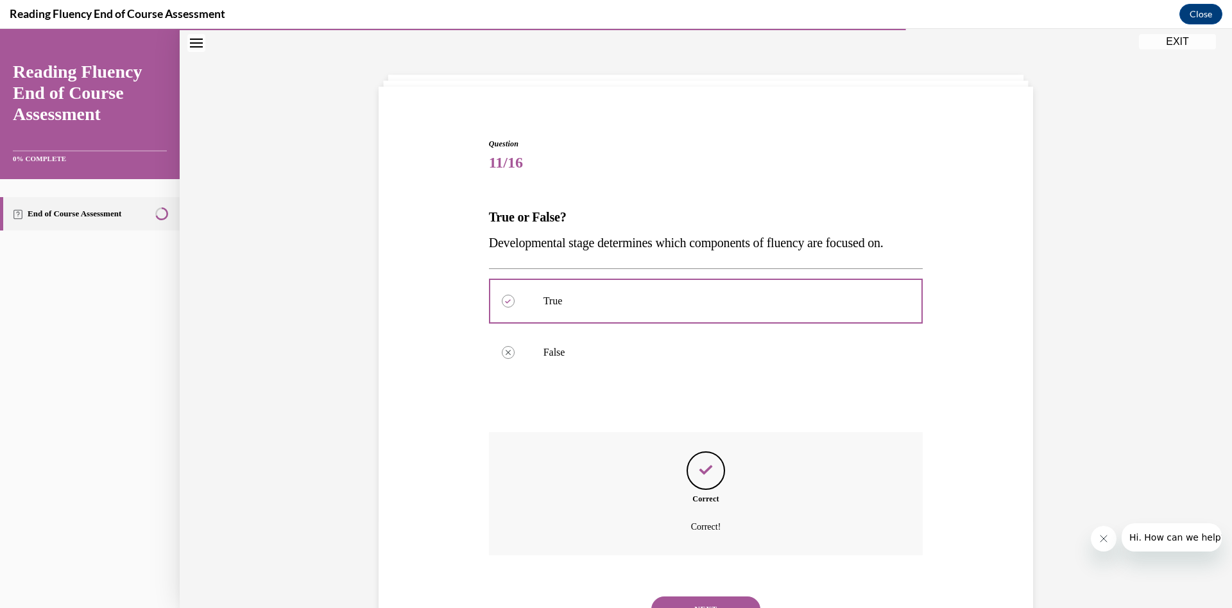
scroll to position [99, 0]
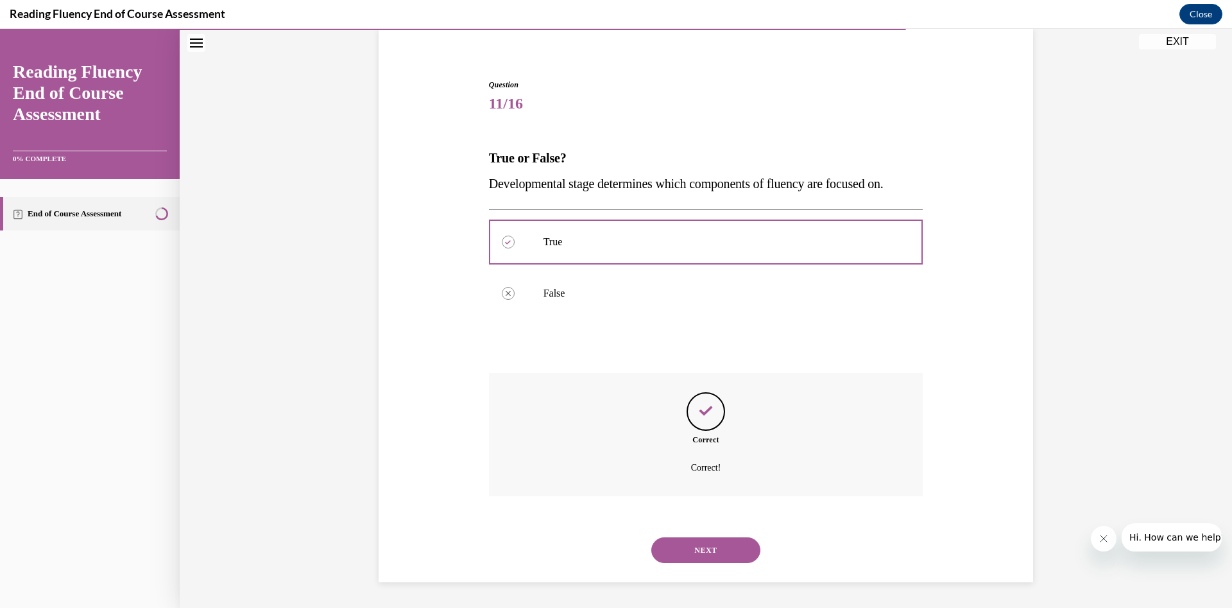
click at [696, 404] on button "NEXT" at bounding box center [705, 550] width 109 height 26
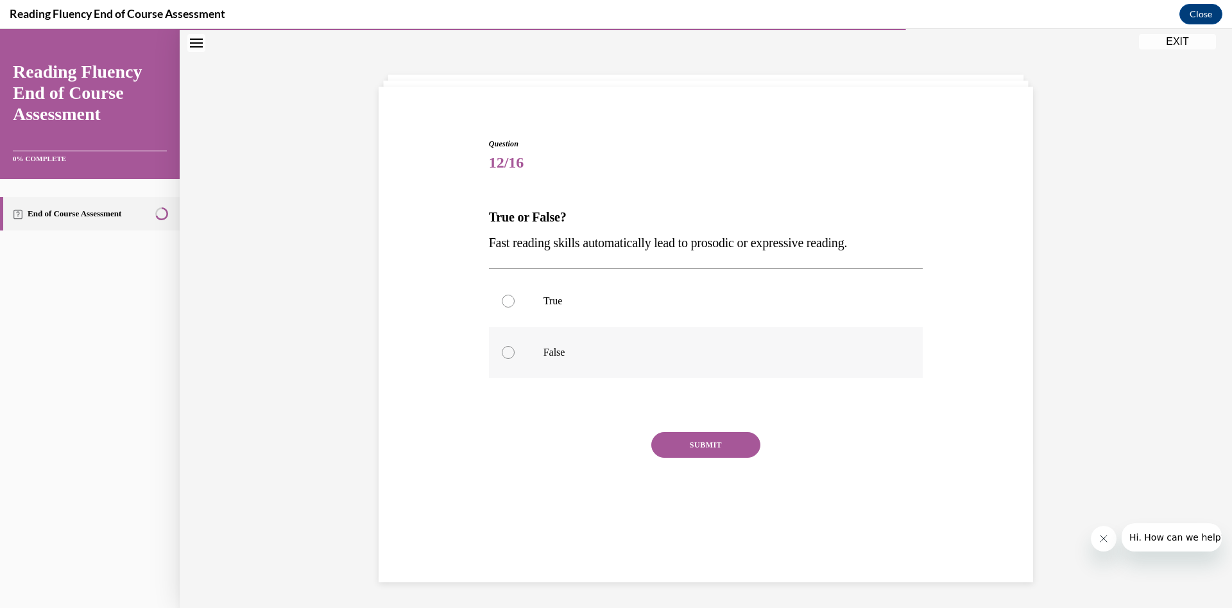
click at [787, 361] on label "False" at bounding box center [706, 352] width 434 height 51
click at [515, 359] on input "False" at bounding box center [508, 352] width 13 height 13
radio input "true"
click at [712, 404] on button "SUBMIT" at bounding box center [705, 445] width 109 height 26
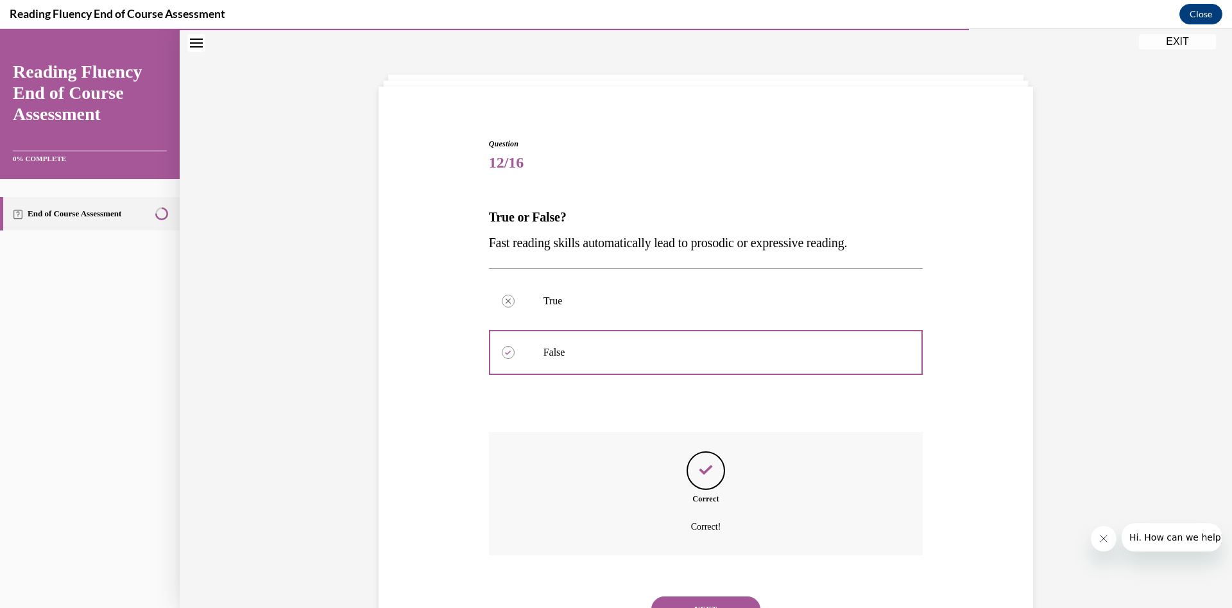
scroll to position [99, 0]
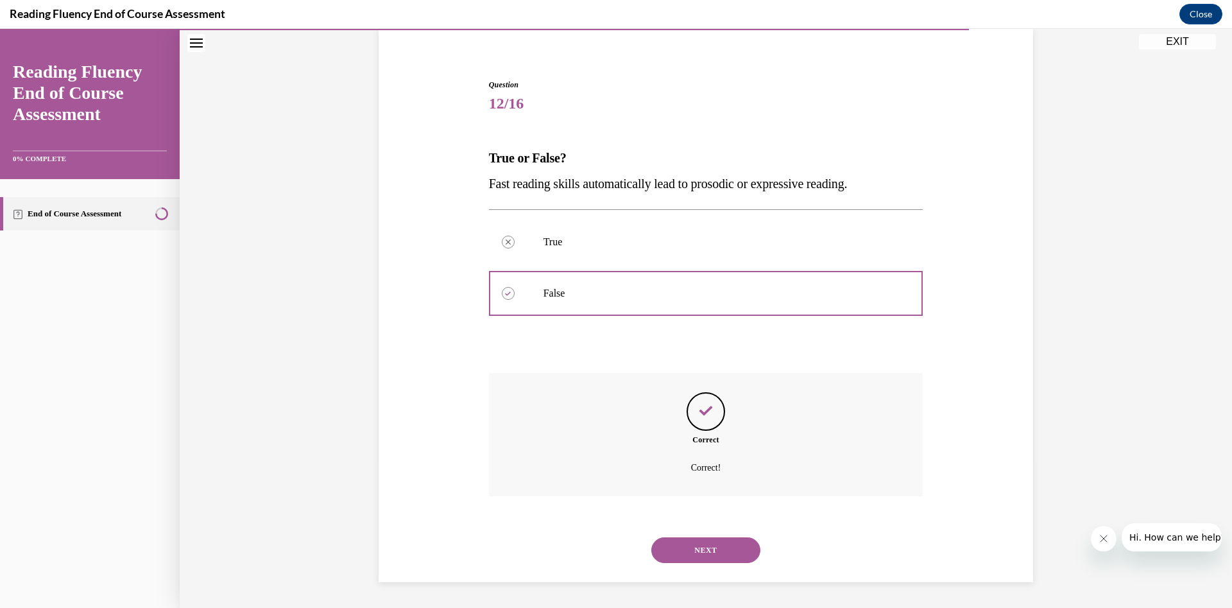
click at [708, 404] on button "NEXT" at bounding box center [705, 550] width 109 height 26
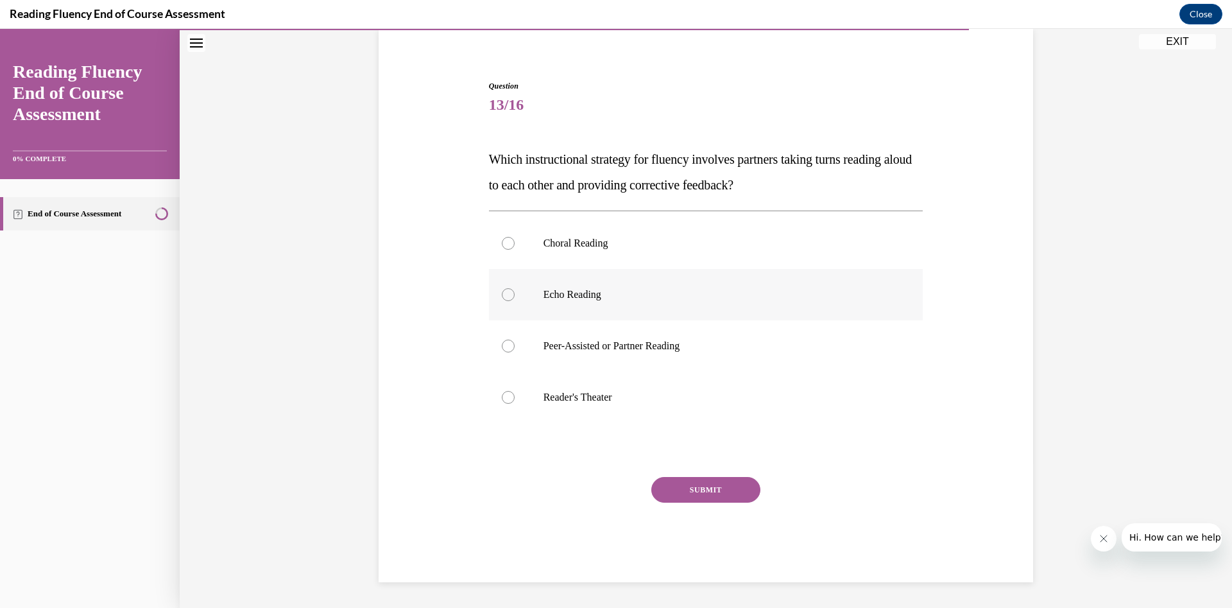
scroll to position [66, 0]
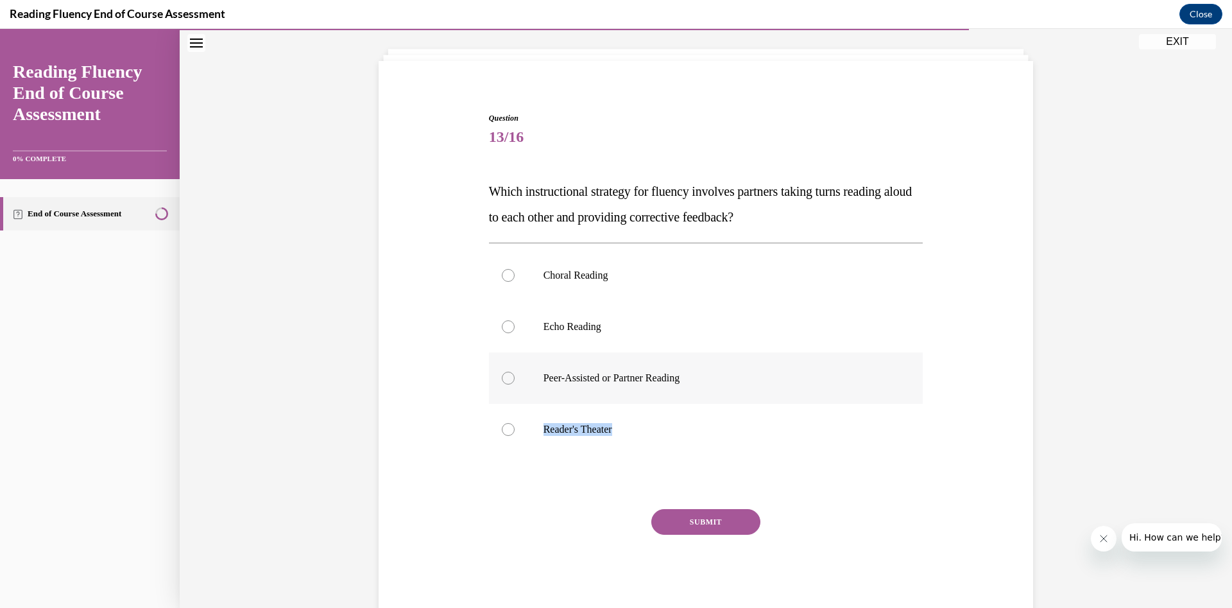
drag, startPoint x: 777, startPoint y: 378, endPoint x: 658, endPoint y: 398, distance: 120.5
click at [658, 398] on label "Peer-Assisted or Partner Reading" at bounding box center [706, 377] width 434 height 51
click at [515, 384] on input "Peer-Assisted or Partner Reading" at bounding box center [508, 378] width 13 height 13
radio input "true"
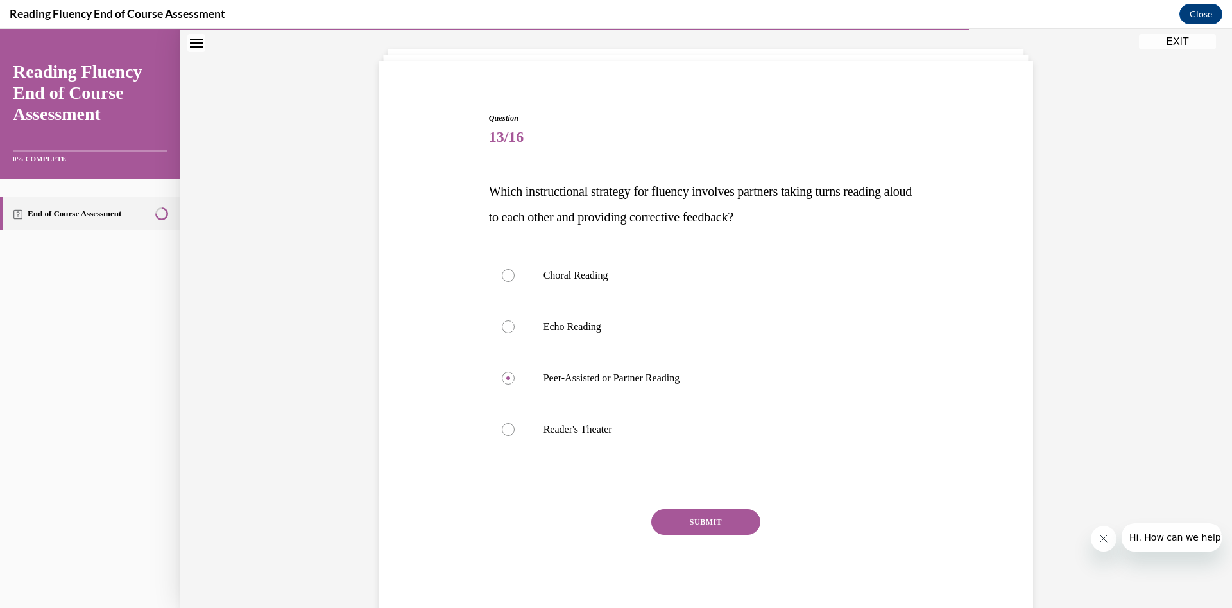
click at [708, 404] on button "SUBMIT" at bounding box center [705, 522] width 109 height 26
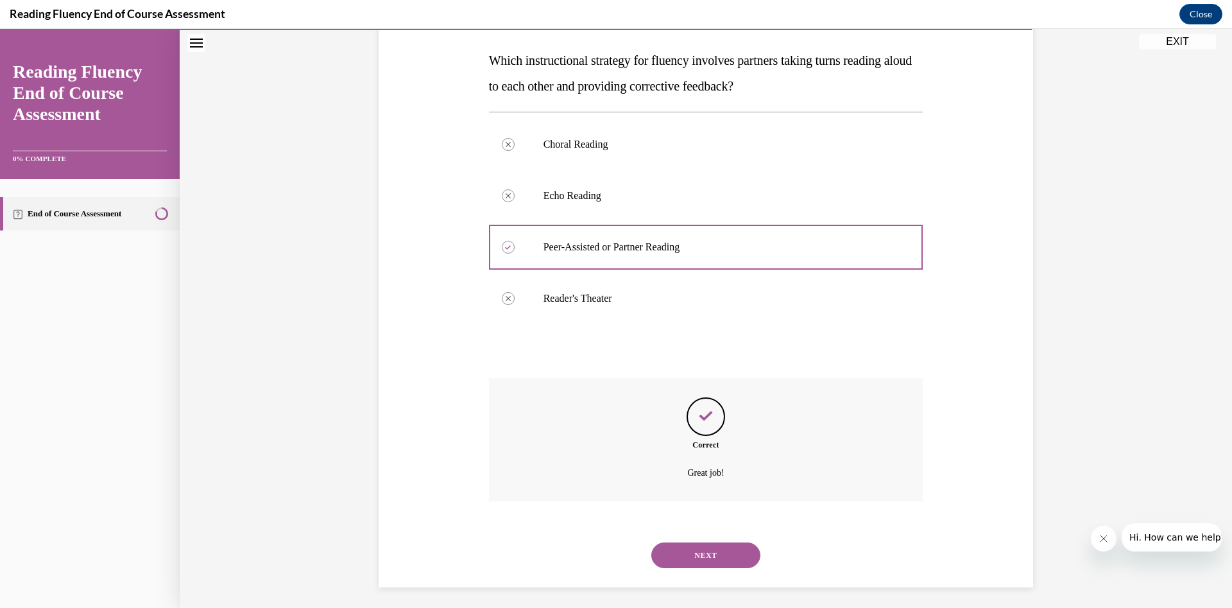
scroll to position [202, 0]
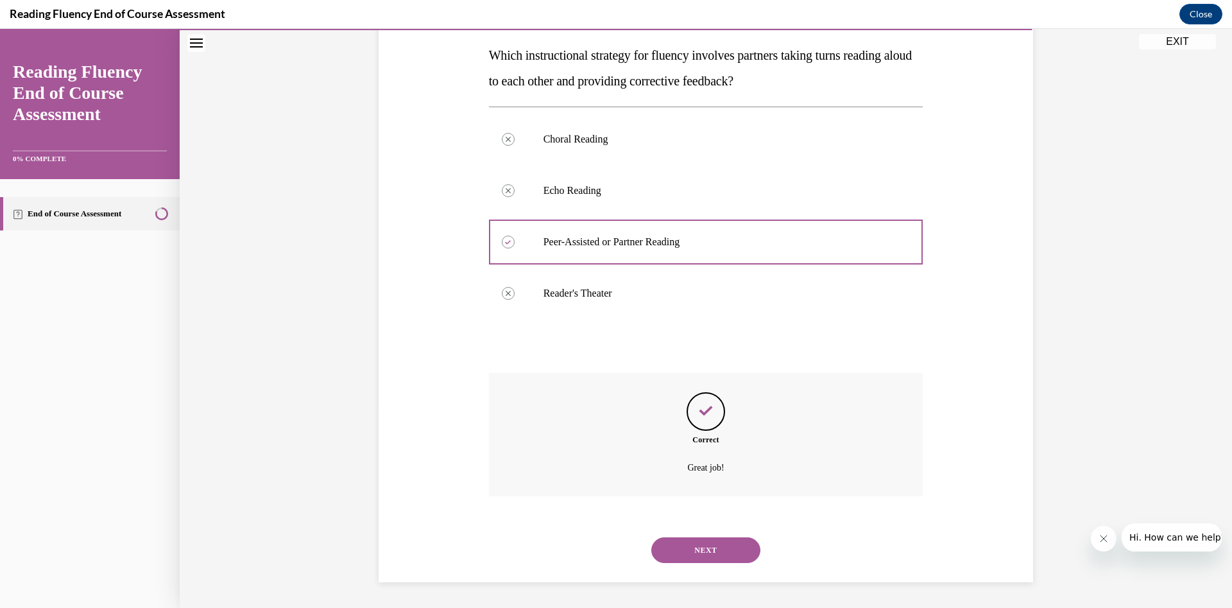
click at [698, 404] on button "NEXT" at bounding box center [705, 550] width 109 height 26
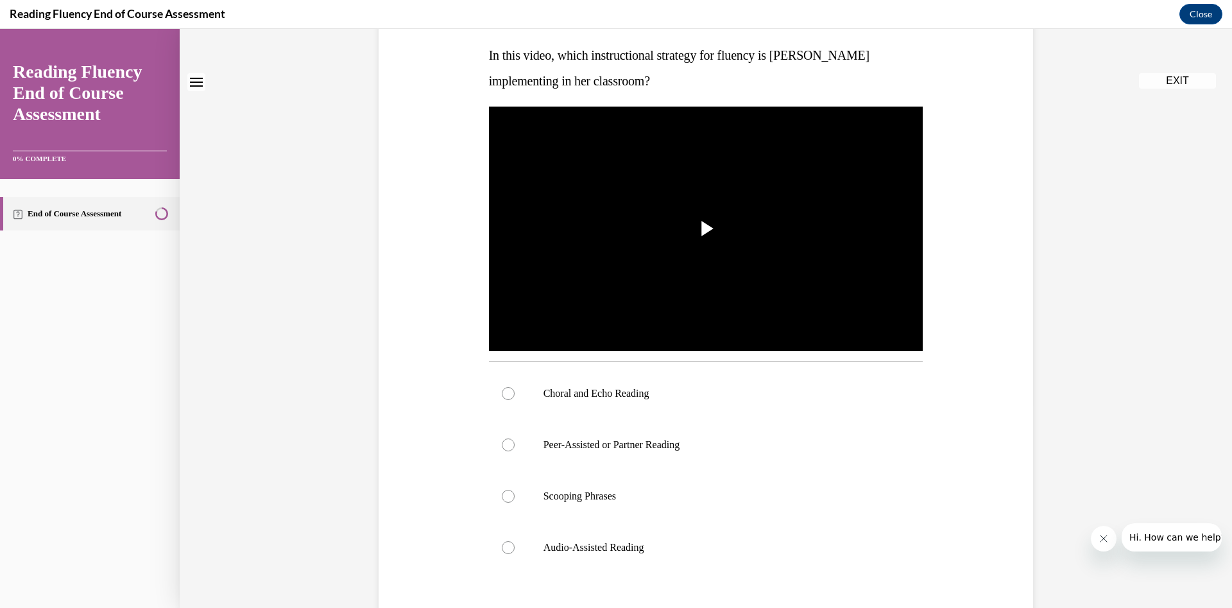
scroll to position [0, 0]
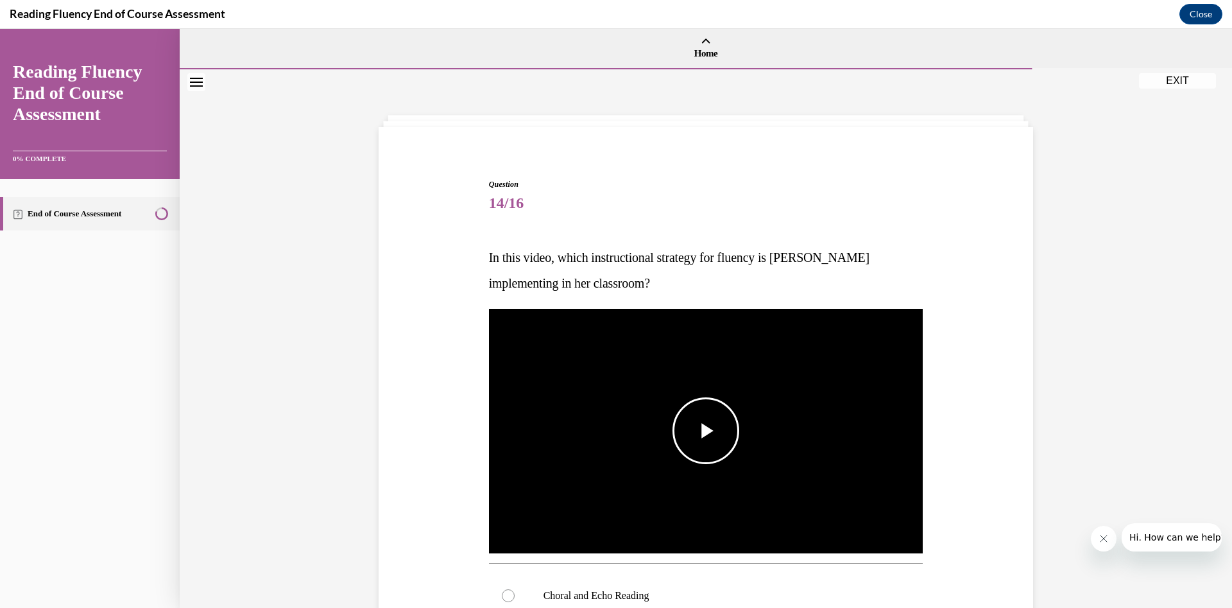
click at [706, 404] on span "Video player" at bounding box center [706, 431] width 0 height 0
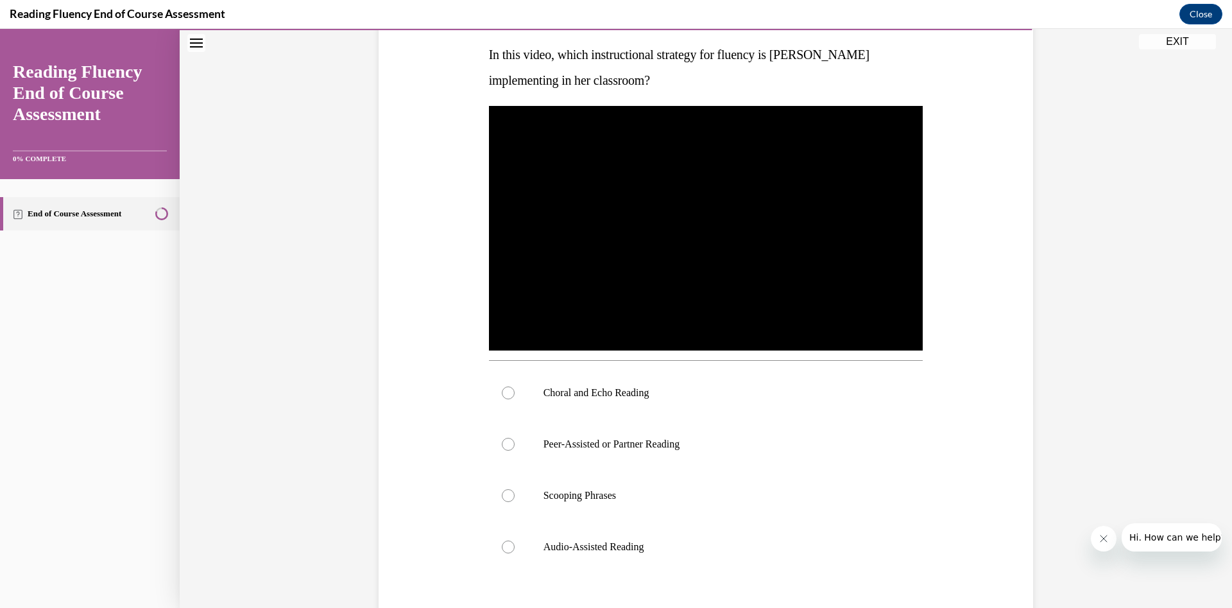
scroll to position [207, 0]
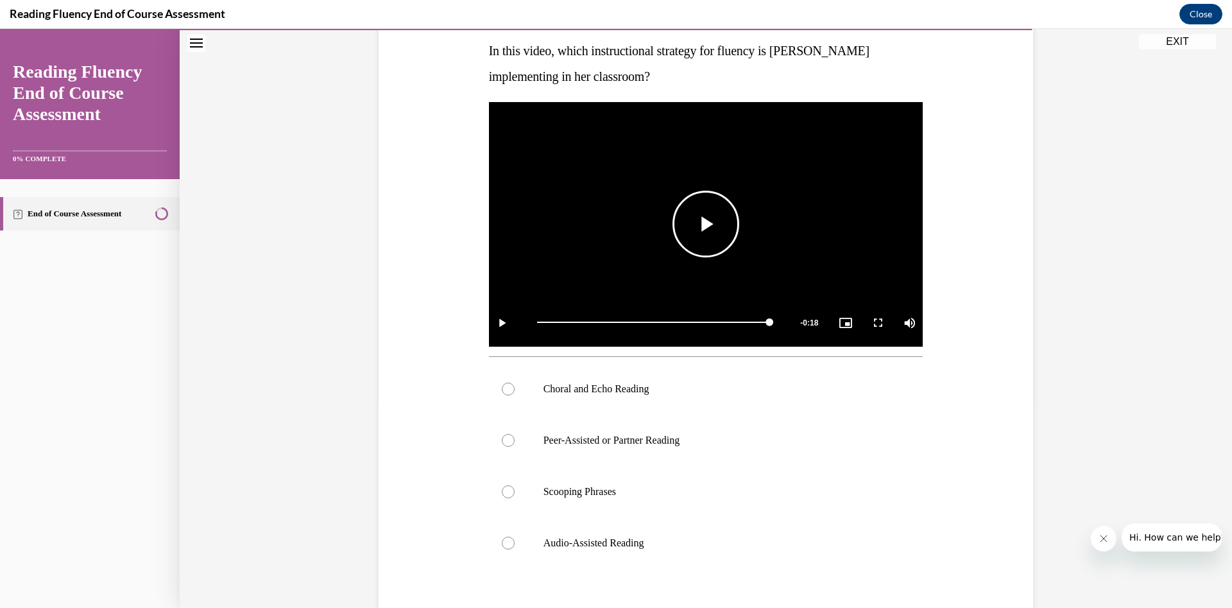
click at [706, 224] on span "Video player" at bounding box center [706, 224] width 0 height 0
click at [669, 404] on label "Audio-Assisted Reading" at bounding box center [706, 542] width 434 height 51
click at [515, 404] on input "Audio-Assisted Reading" at bounding box center [508, 542] width 13 height 13
radio input "true"
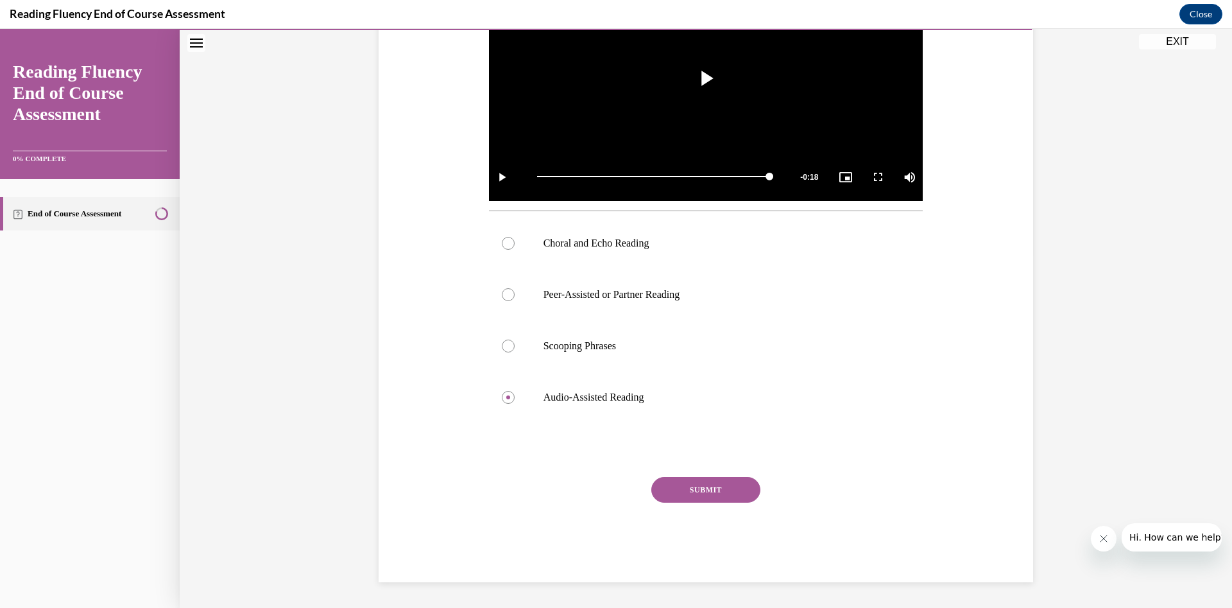
click at [710, 404] on button "SUBMIT" at bounding box center [705, 490] width 109 height 26
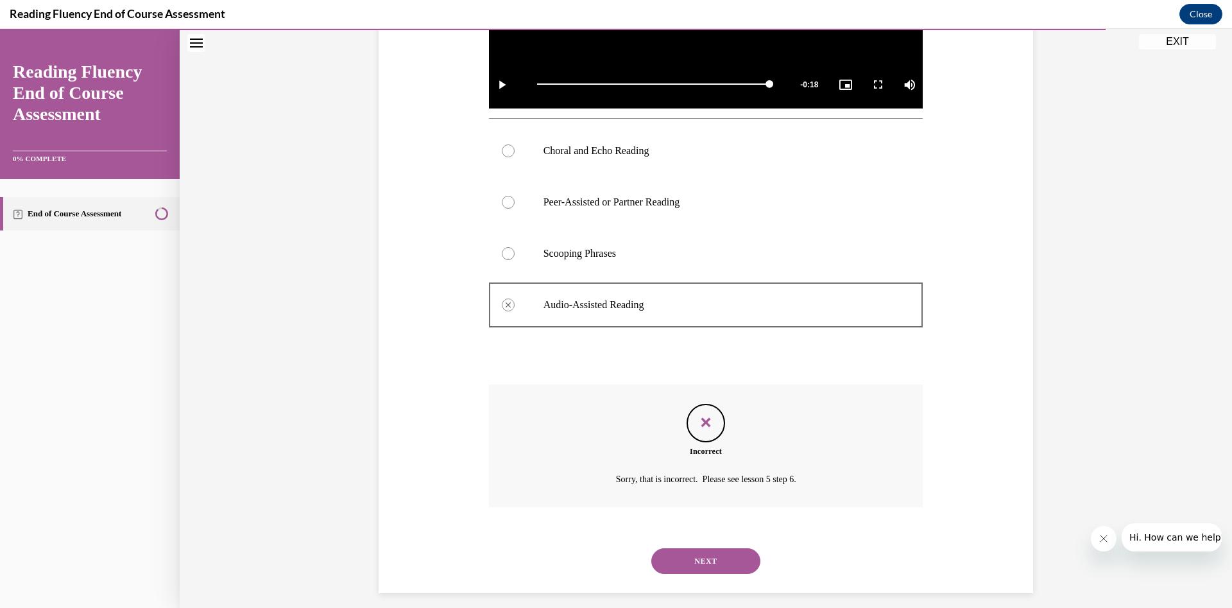
scroll to position [456, 0]
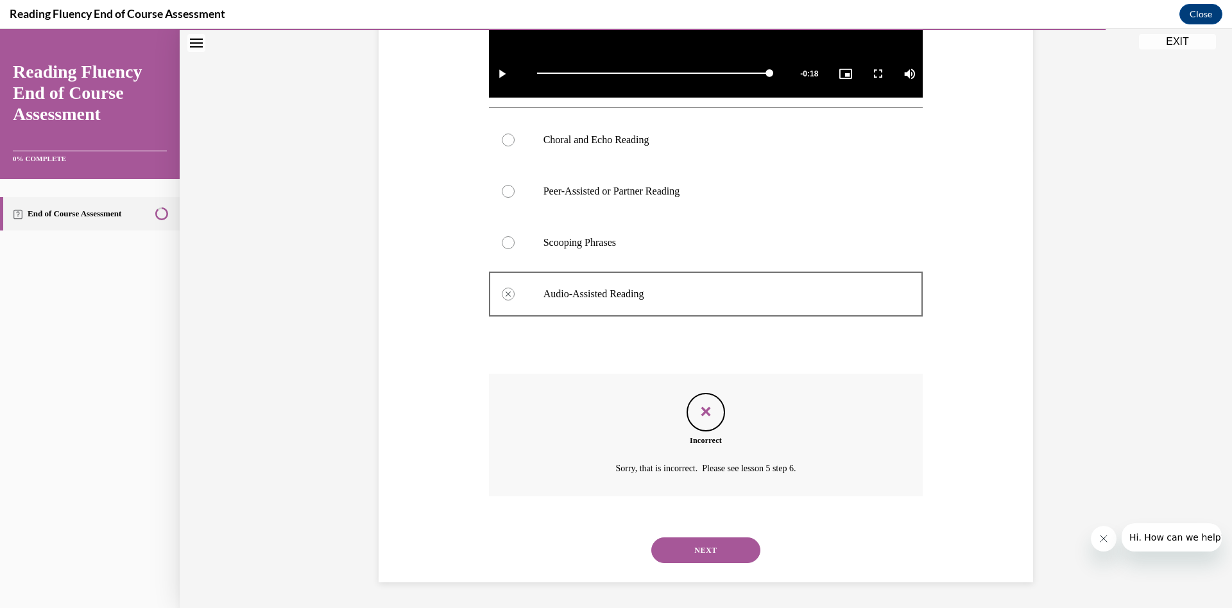
click at [706, 404] on button "NEXT" at bounding box center [705, 550] width 109 height 26
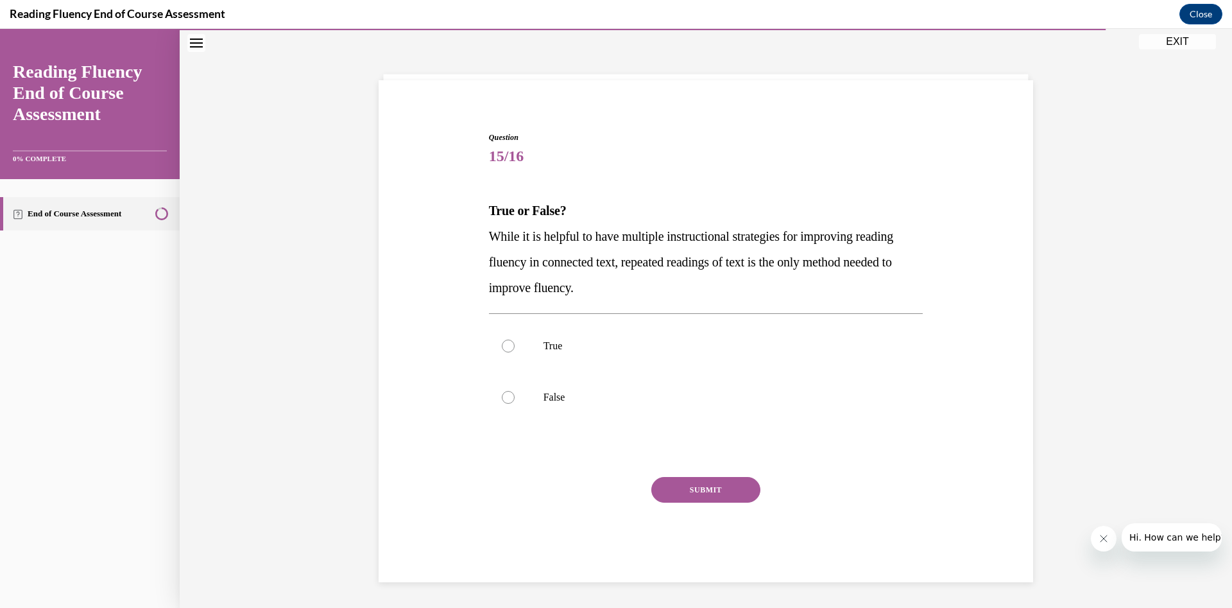
scroll to position [47, 0]
click at [590, 398] on p "False" at bounding box center [717, 397] width 348 height 13
click at [515, 398] on input "False" at bounding box center [508, 397] width 13 height 13
radio input "true"
click at [701, 404] on button "SUBMIT" at bounding box center [705, 490] width 109 height 26
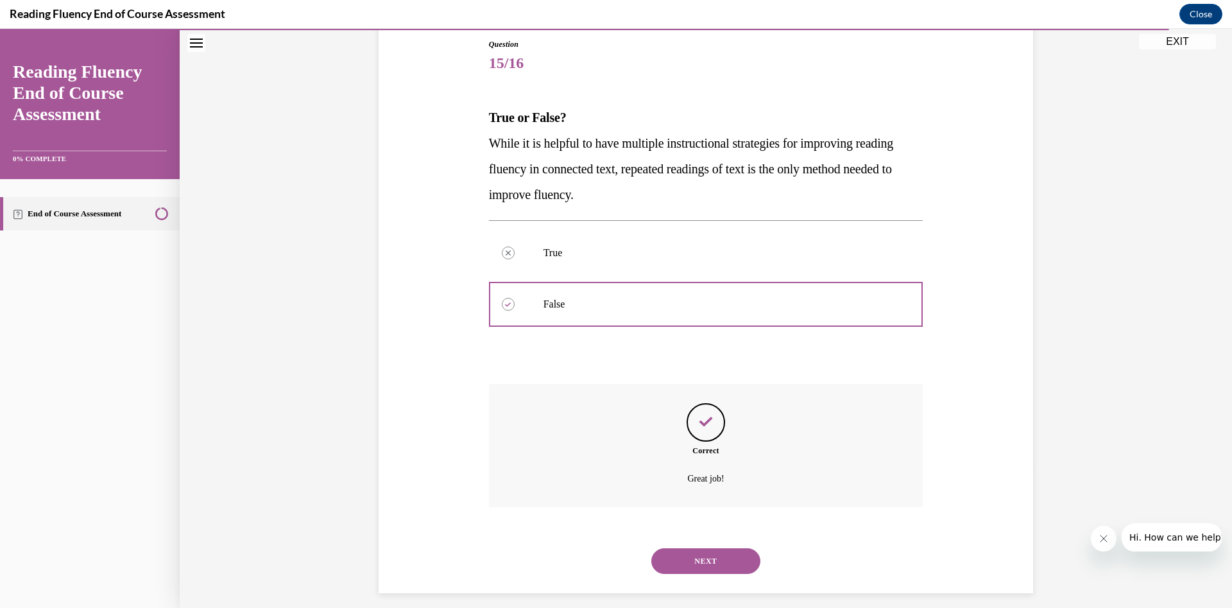
scroll to position [151, 0]
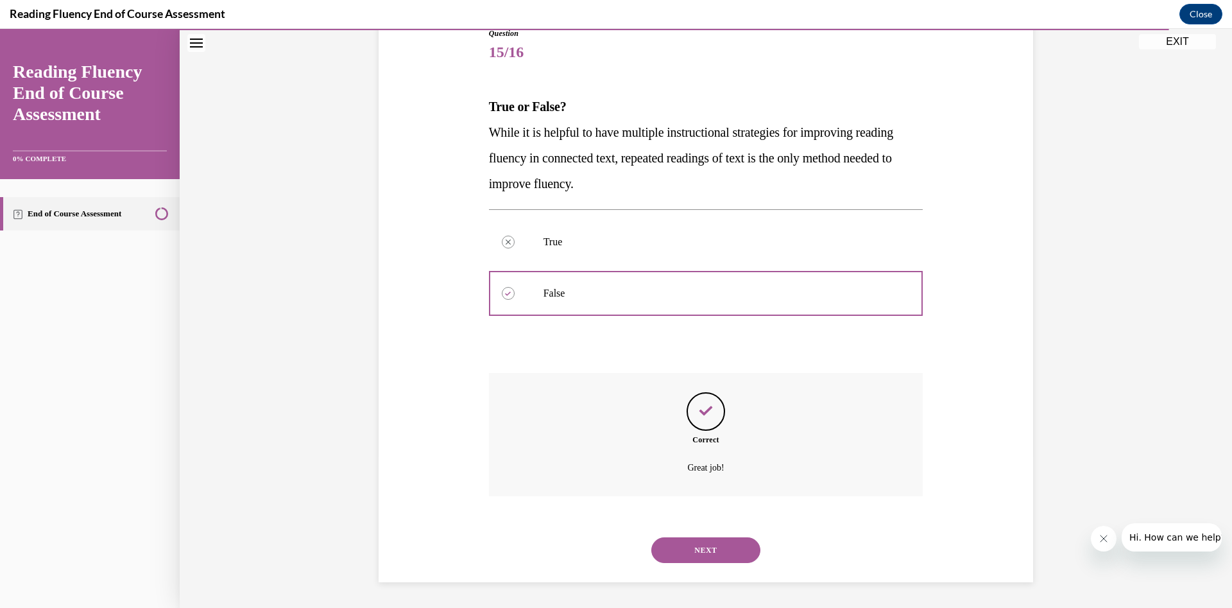
click at [719, 404] on button "NEXT" at bounding box center [705, 550] width 109 height 26
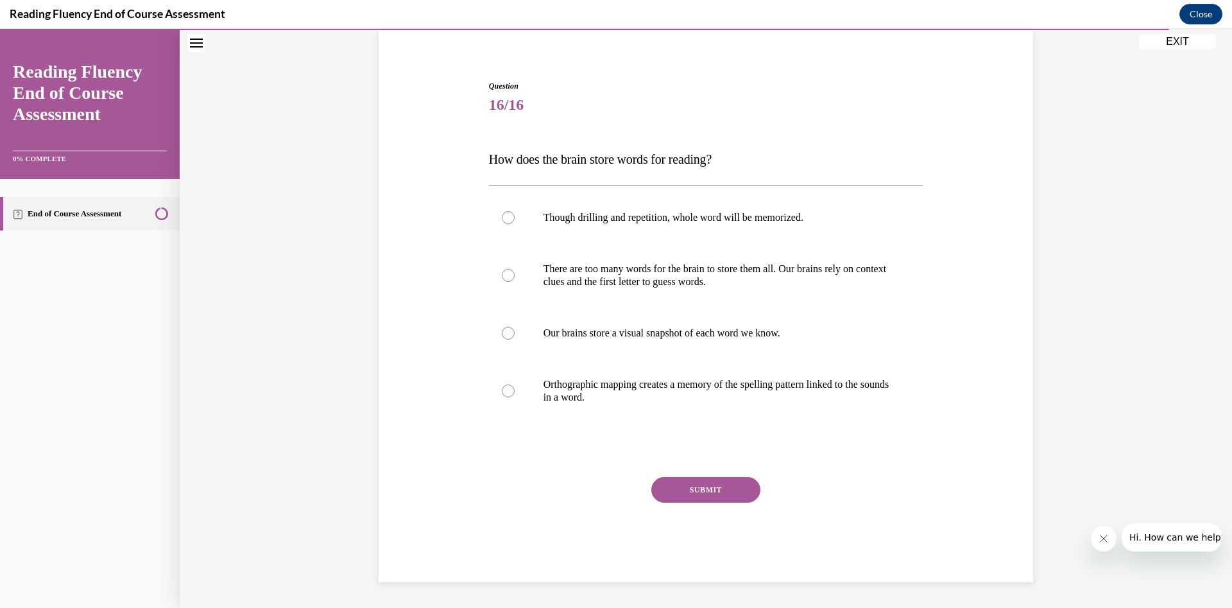
scroll to position [98, 0]
click at [696, 395] on p "Orthographic mapping creates a memory of the spelling pattern linked to the sou…" at bounding box center [717, 391] width 348 height 26
click at [515, 395] on input "Orthographic mapping creates a memory of the spelling pattern linked to the sou…" at bounding box center [508, 390] width 13 height 13
radio input "true"
click at [706, 404] on button "SUBMIT" at bounding box center [705, 490] width 109 height 26
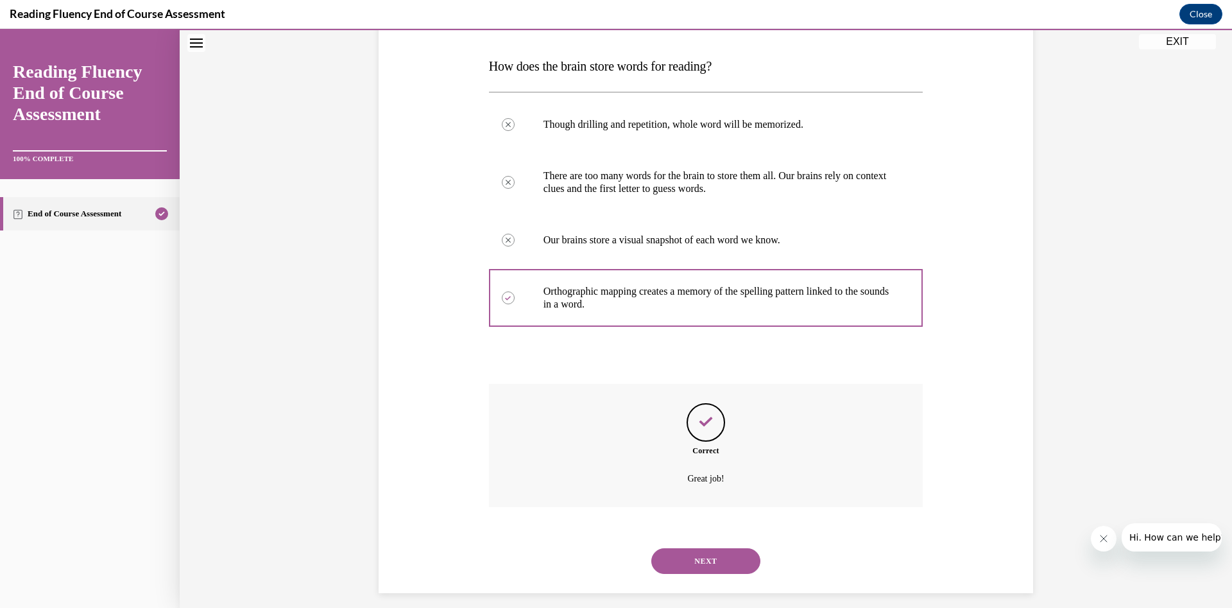
scroll to position [202, 0]
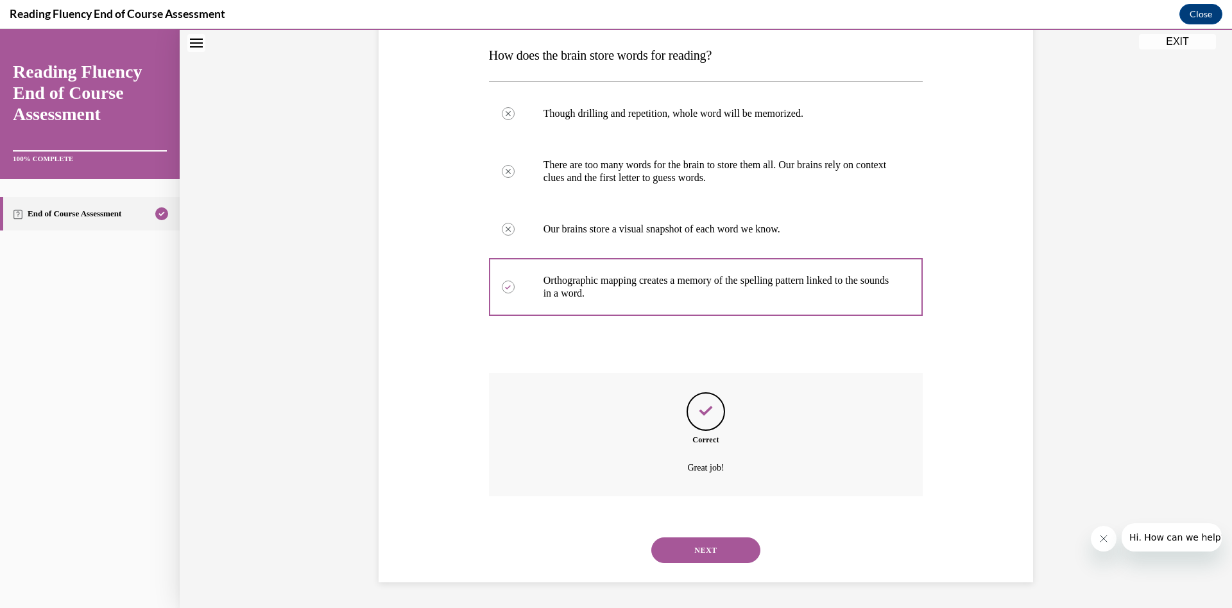
click at [688, 404] on button "NEXT" at bounding box center [705, 550] width 109 height 26
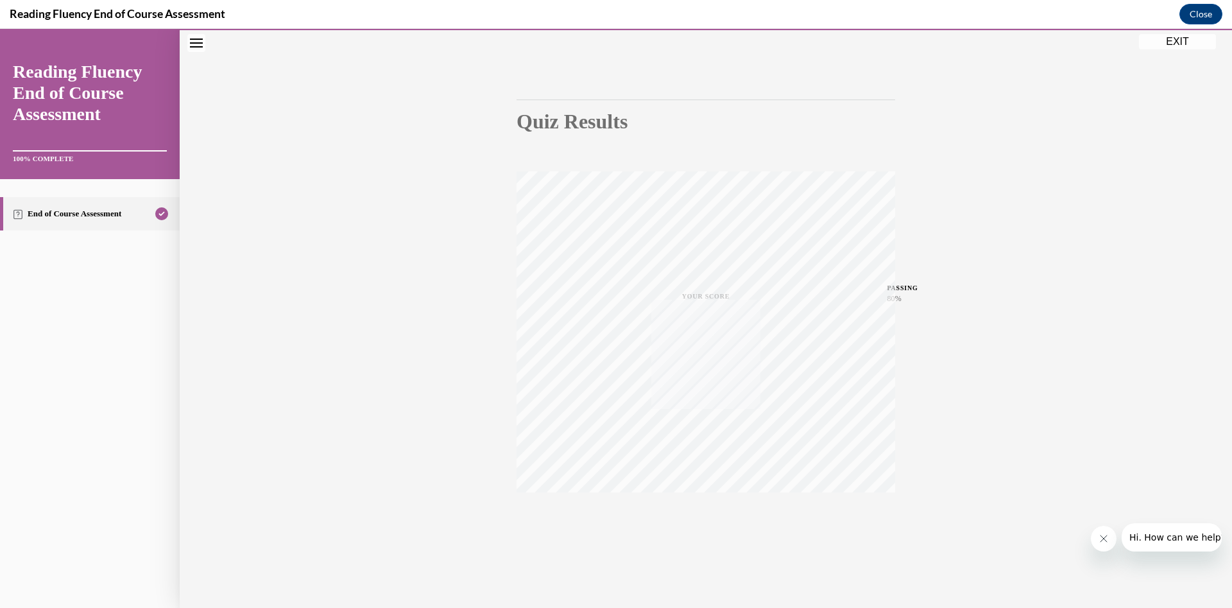
scroll to position [79, 0]
drag, startPoint x: 1213, startPoint y: 228, endPoint x: 1207, endPoint y: 314, distance: 86.2
click at [811, 314] on div "Quiz Results PASSING 80% Your score 94% Passed PASSING 80% Your score Your scor…" at bounding box center [706, 298] width 1052 height 617
click at [811, 404] on div "Quiz Results PASSING 80% Your score 94% Passed PASSING 80% Your score Your scor…" at bounding box center [706, 298] width 1052 height 617
drag, startPoint x: 1169, startPoint y: 35, endPoint x: 1036, endPoint y: 108, distance: 151.6
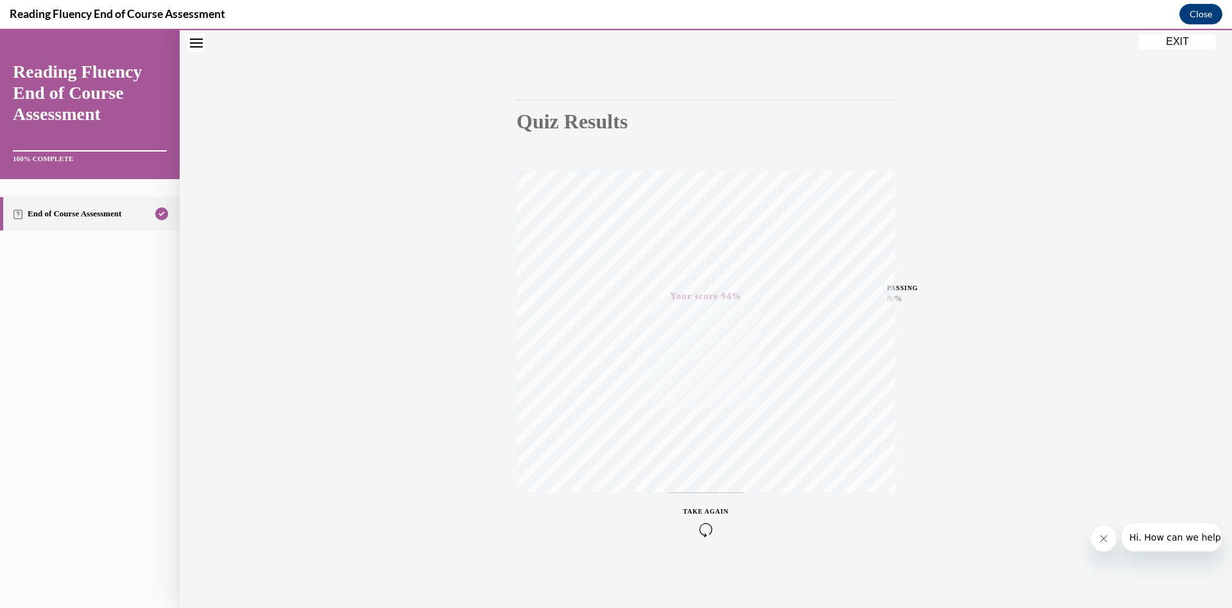
click at [811, 35] on button "EXIT" at bounding box center [1177, 41] width 77 height 15
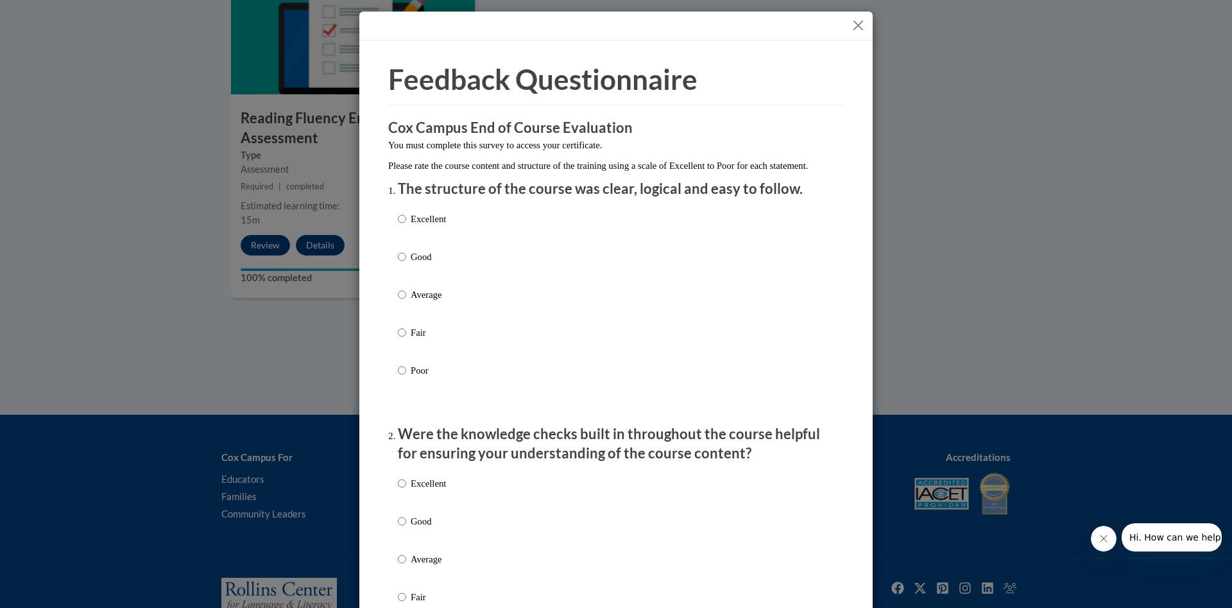
click at [596, 244] on div "Excellent Good Average Fair Poor" at bounding box center [616, 309] width 436 height 209
click at [484, 235] on div "Excellent Good Average Fair Poor" at bounding box center [616, 309] width 436 height 209
click at [398, 240] on label "Excellent" at bounding box center [422, 229] width 48 height 35
click at [398, 226] on input "Excellent" at bounding box center [402, 219] width 8 height 14
radio input "true"
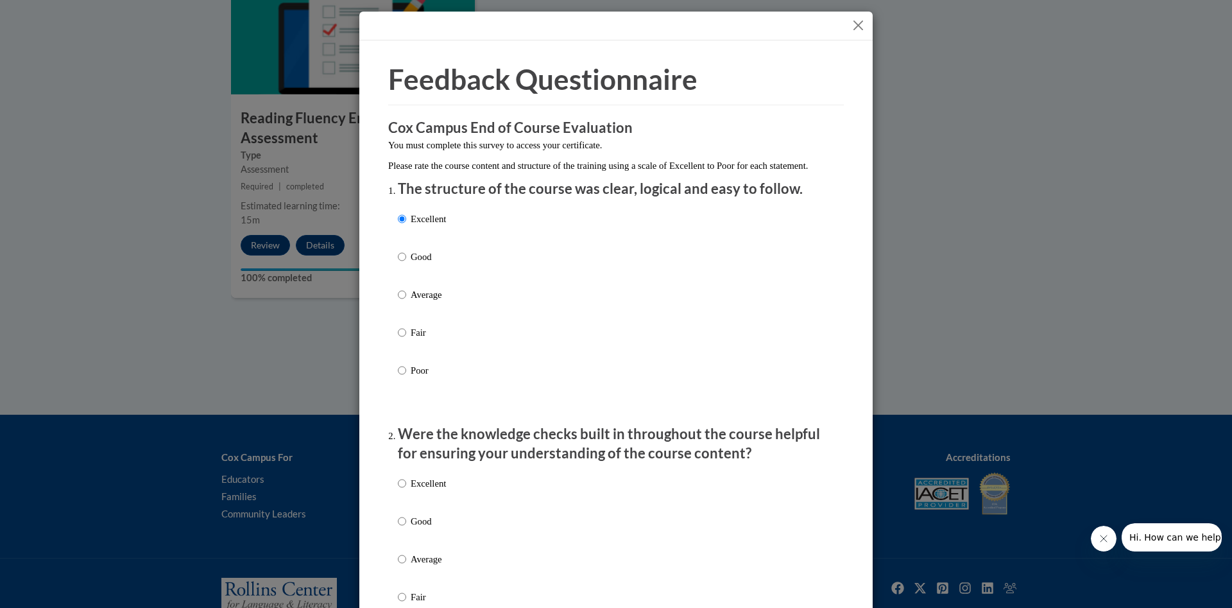
click at [420, 404] on p "Excellent" at bounding box center [428, 483] width 35 height 14
click at [406, 404] on input "Excellent" at bounding box center [402, 483] width 8 height 14
radio input "true"
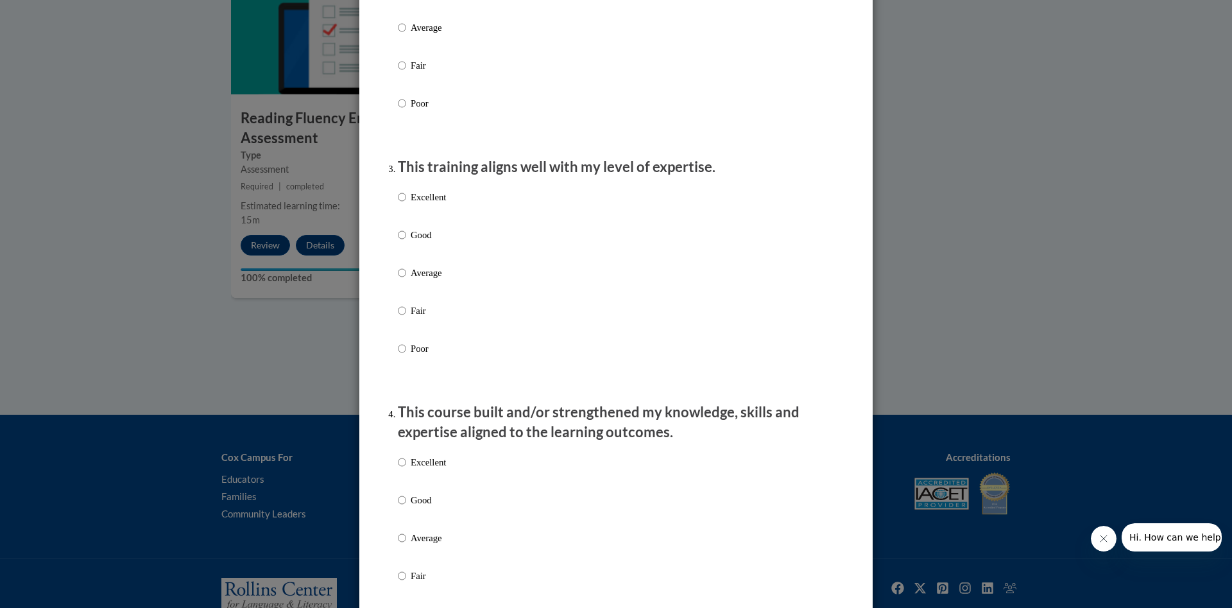
click at [399, 4] on label "Good" at bounding box center [422, 0] width 48 height 35
radio input "true"
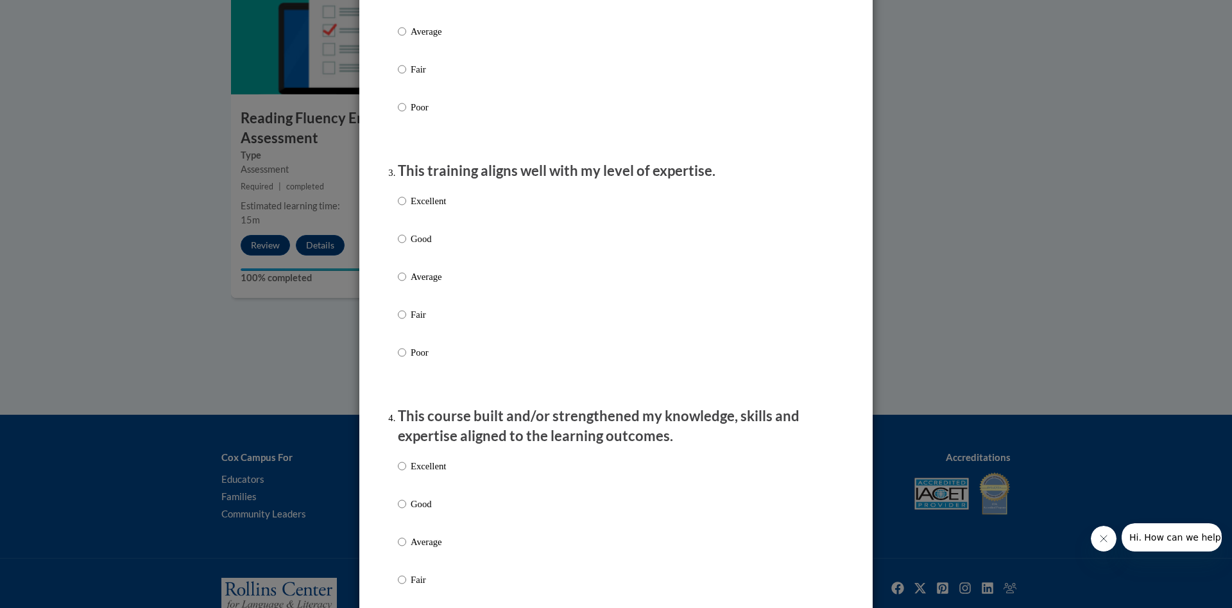
click at [407, 228] on label "Excellent" at bounding box center [422, 211] width 48 height 35
click at [406, 208] on input "Excellent" at bounding box center [402, 201] width 8 height 14
radio input "true"
click at [411, 404] on p "Excellent" at bounding box center [428, 466] width 35 height 14
click at [406, 404] on input "Excellent" at bounding box center [402, 466] width 8 height 14
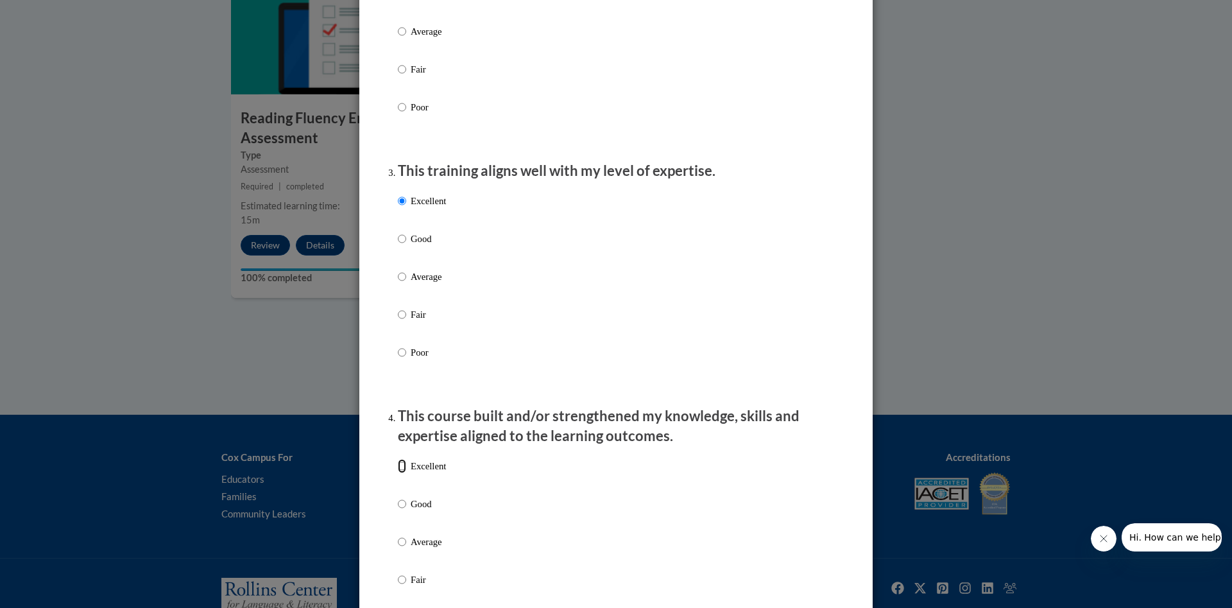
radio input "true"
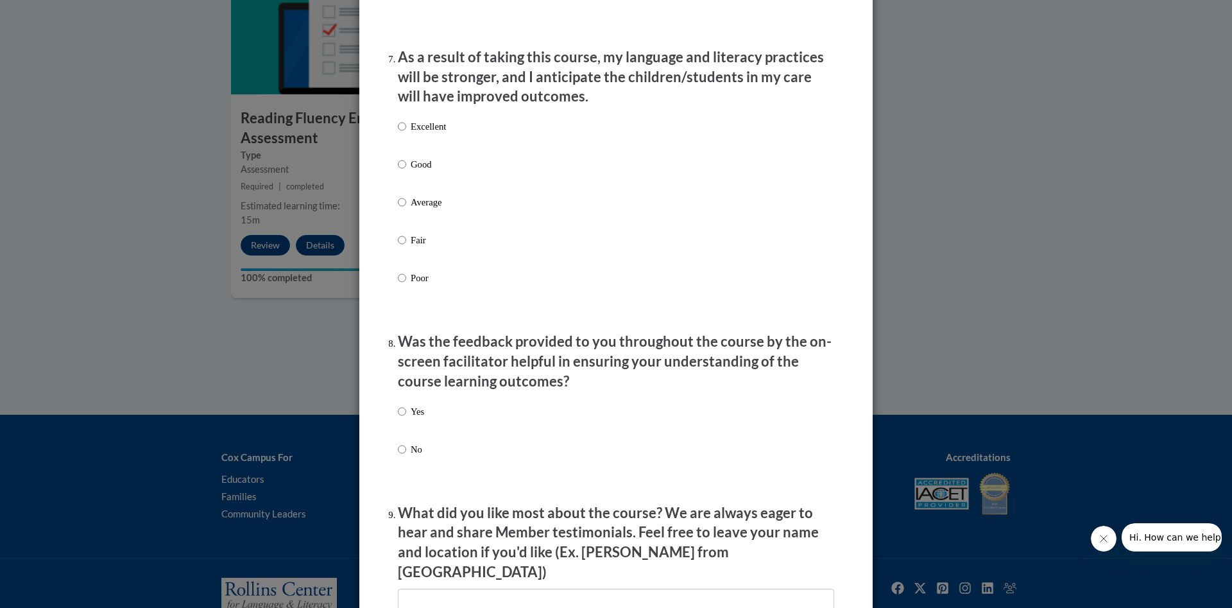
scroll to position [2058, 0]
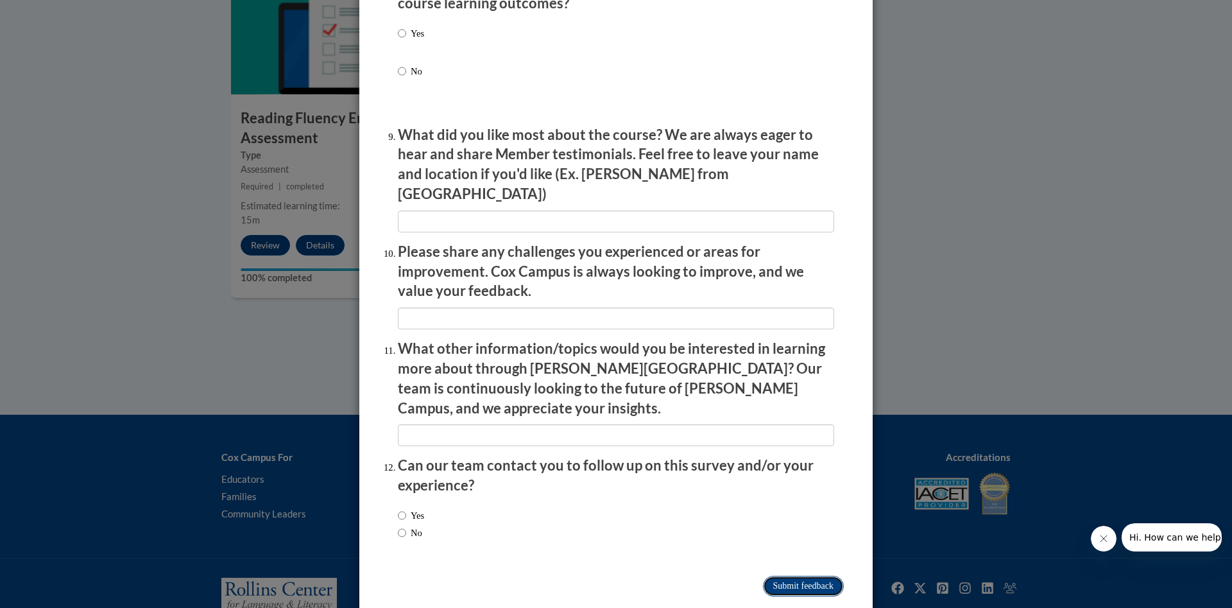
click at [800, 404] on input "Submit feedback" at bounding box center [803, 586] width 81 height 21
